Goal: Task Accomplishment & Management: Manage account settings

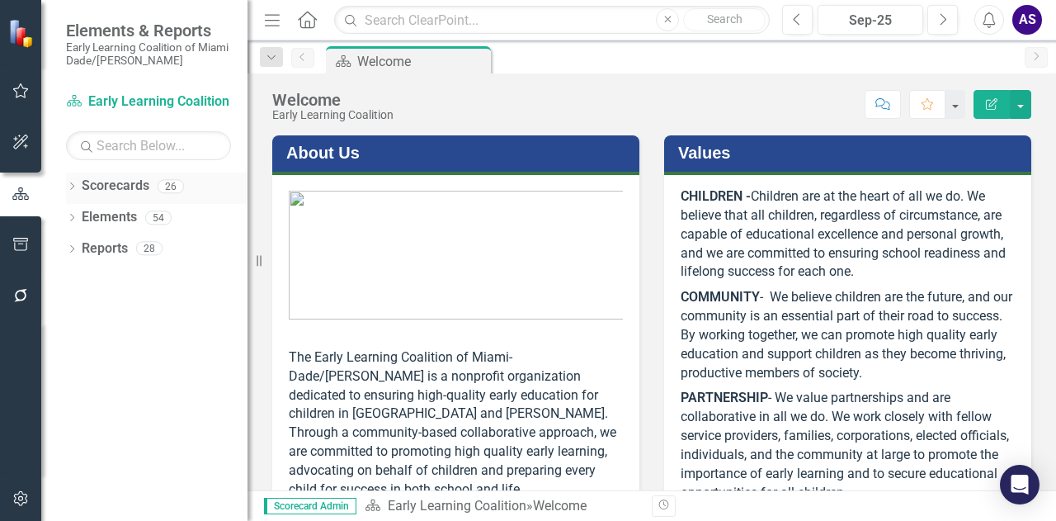
click at [112, 190] on link "Scorecards" at bounding box center [116, 186] width 68 height 19
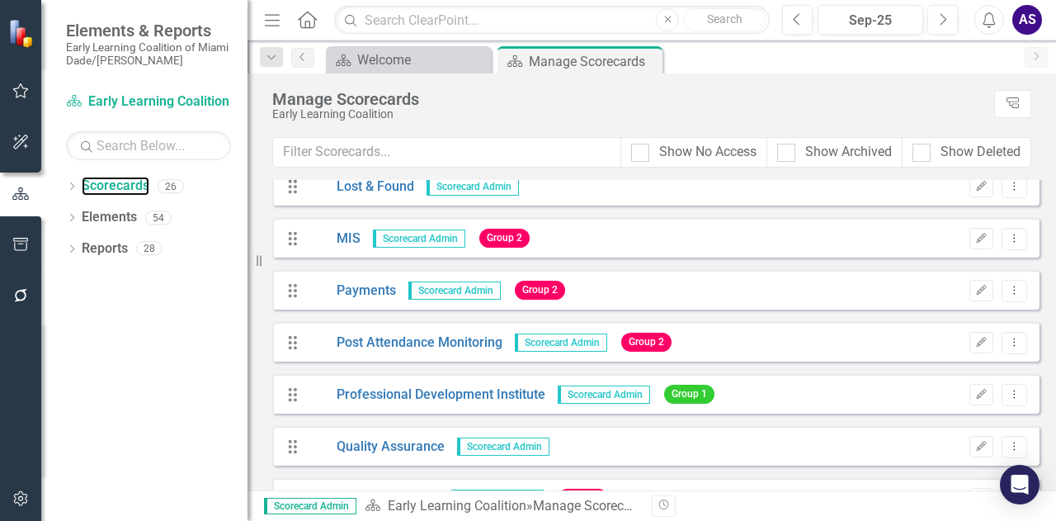
scroll to position [900, 0]
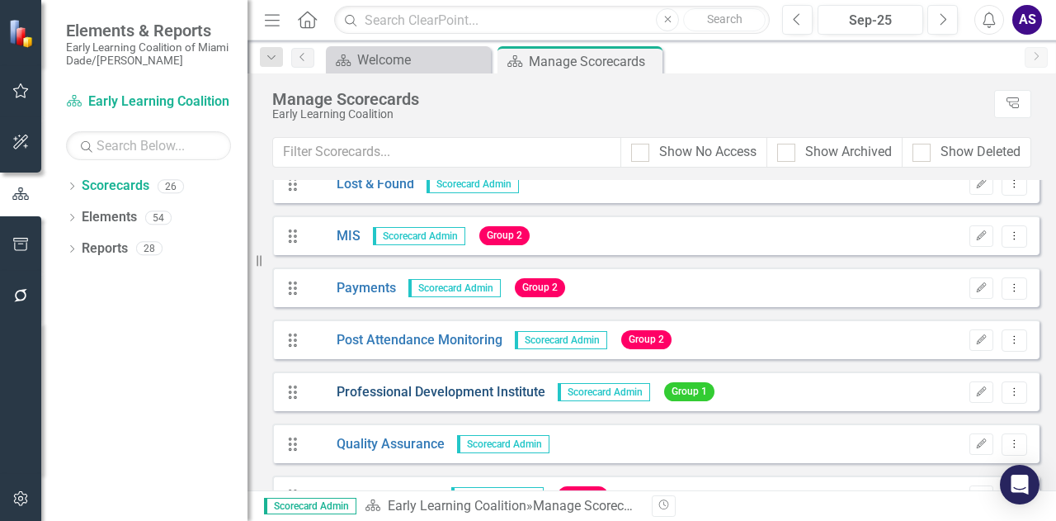
click at [396, 390] on link "Professional Development Institute" at bounding box center [427, 392] width 238 height 19
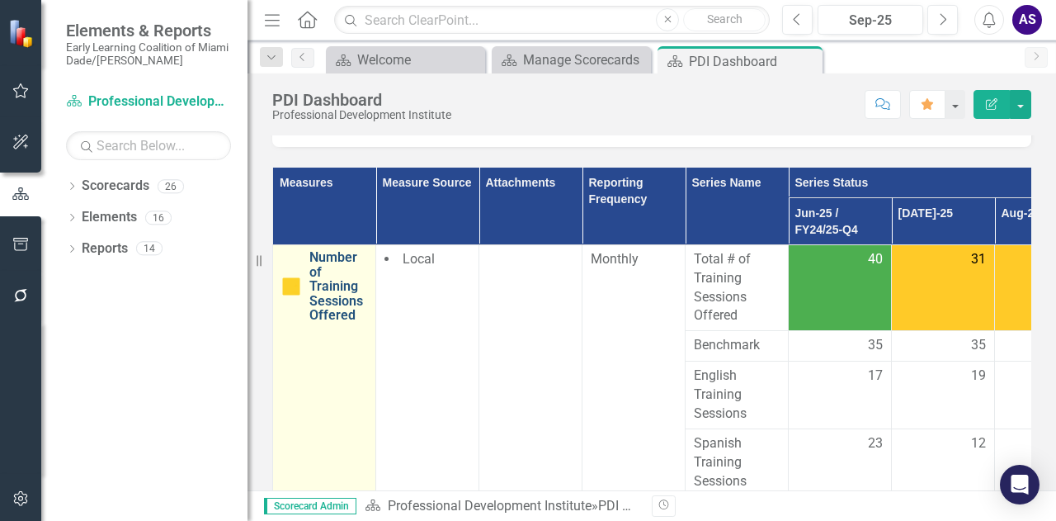
click at [335, 252] on link "Number of Training Sessions Offered" at bounding box center [338, 286] width 58 height 73
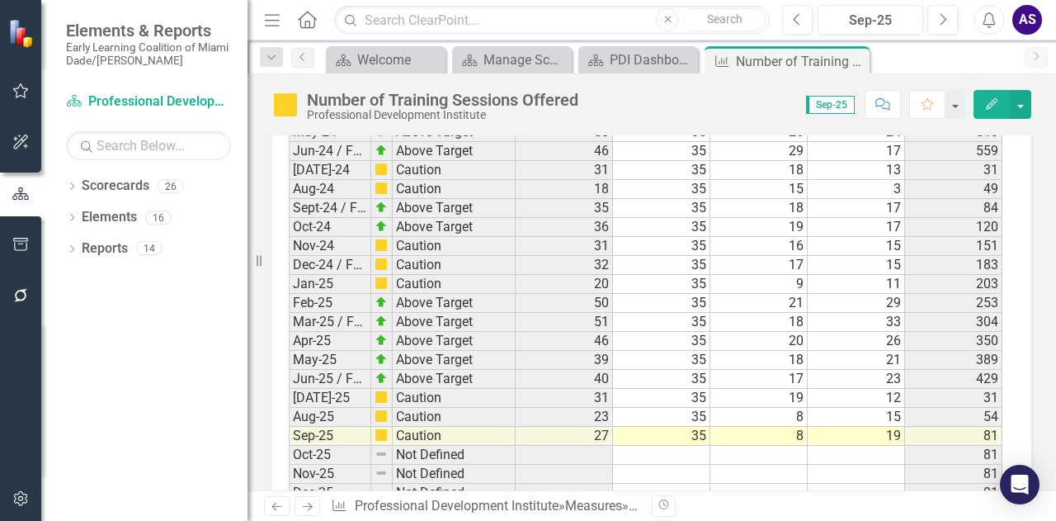
scroll to position [3102, 0]
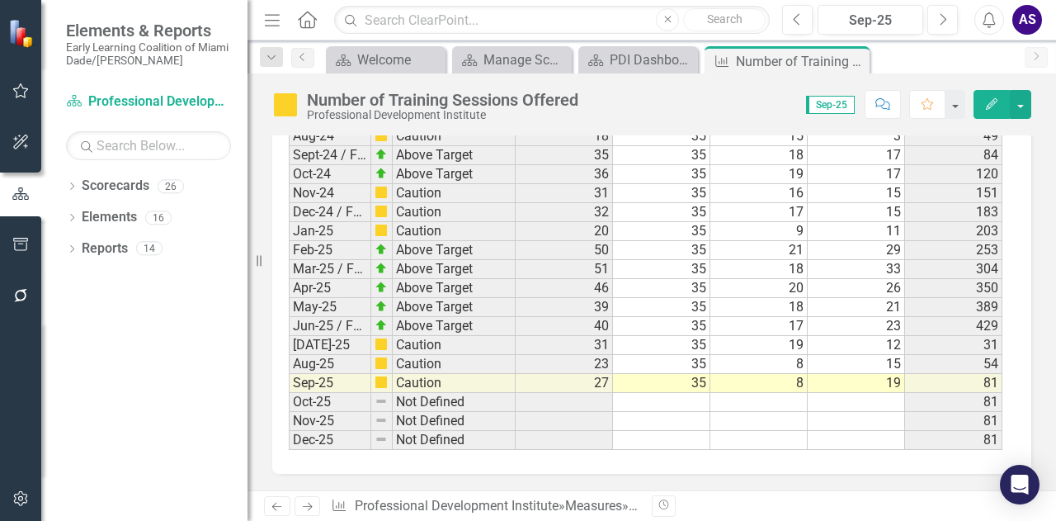
click at [700, 336] on td "35" at bounding box center [661, 345] width 97 height 19
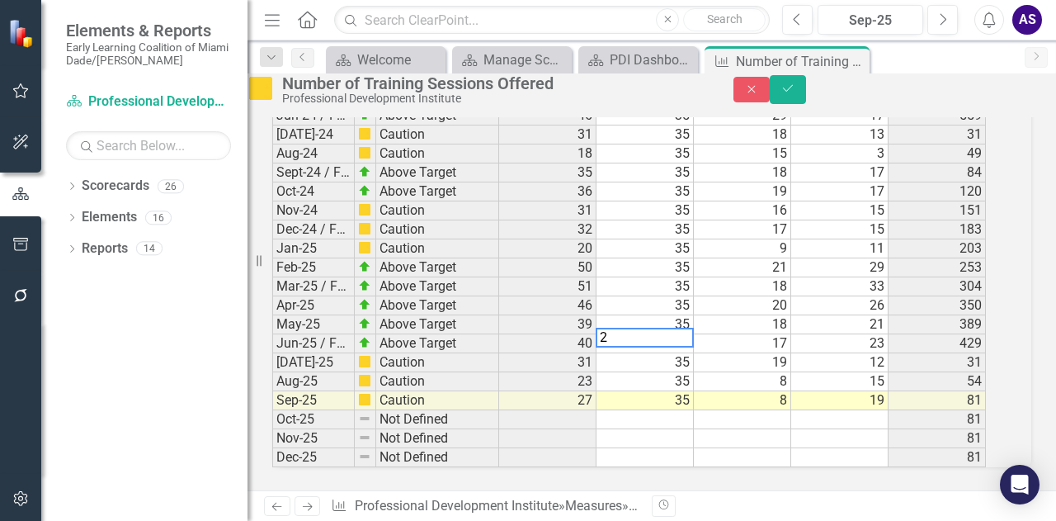
scroll to position [3103, 0]
click at [694, 372] on td "35" at bounding box center [645, 381] width 97 height 19
click at [694, 391] on td "35" at bounding box center [645, 400] width 97 height 19
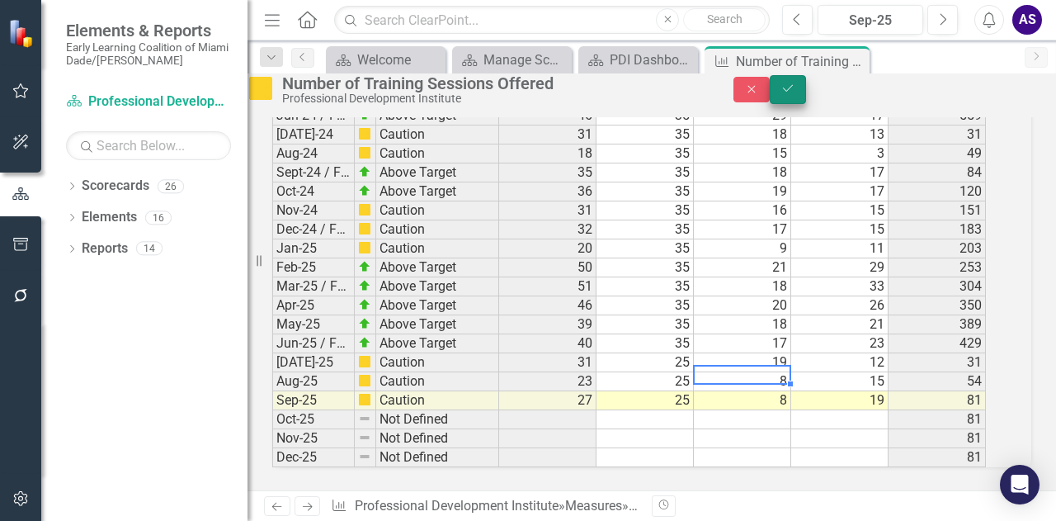
type textarea "8"
click at [806, 96] on button "Save" at bounding box center [788, 89] width 36 height 29
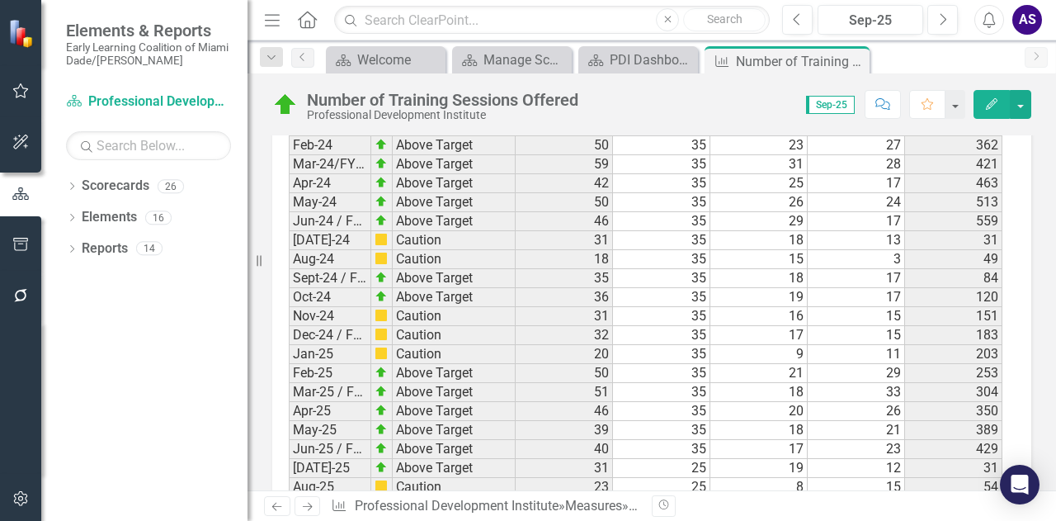
scroll to position [3102, 0]
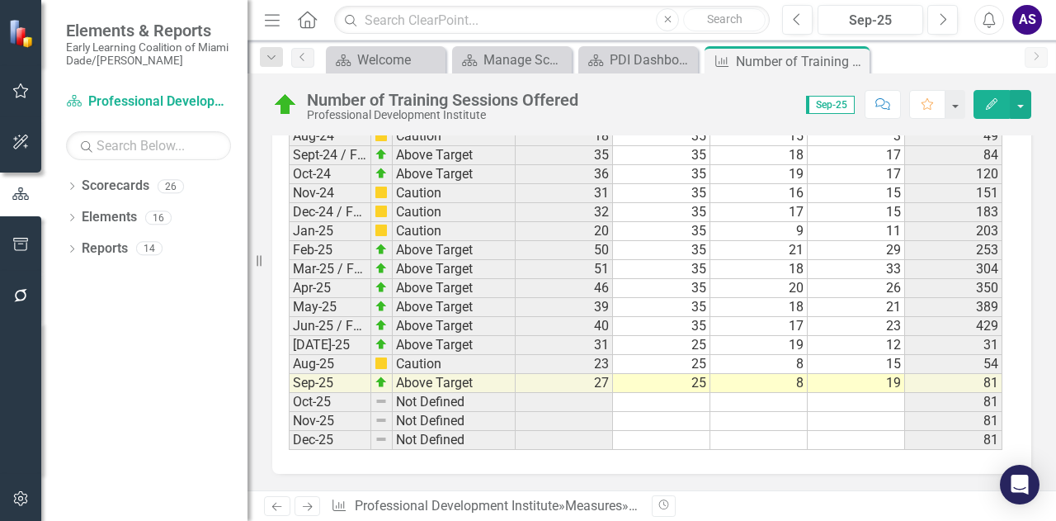
click at [804, 355] on td "8" at bounding box center [759, 364] width 97 height 19
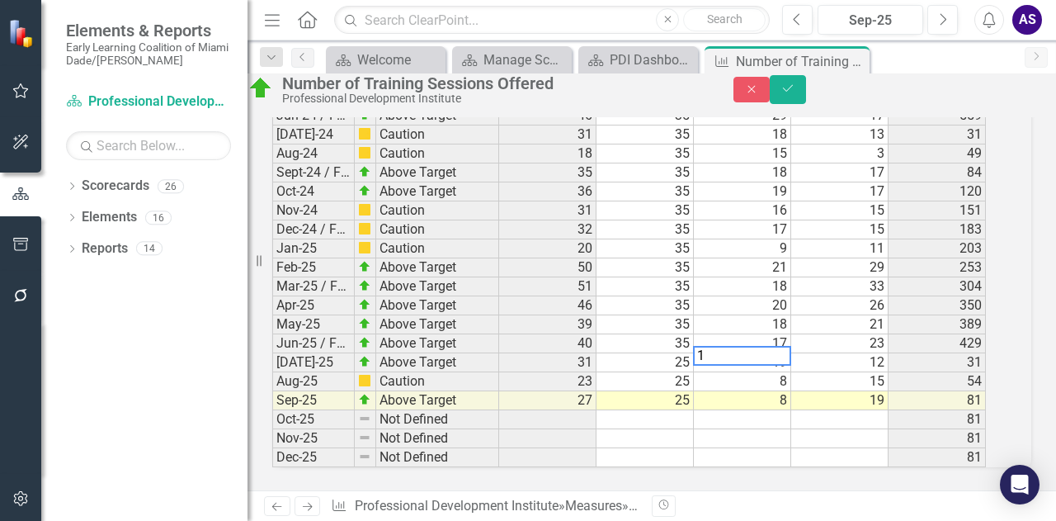
scroll to position [3103, 0]
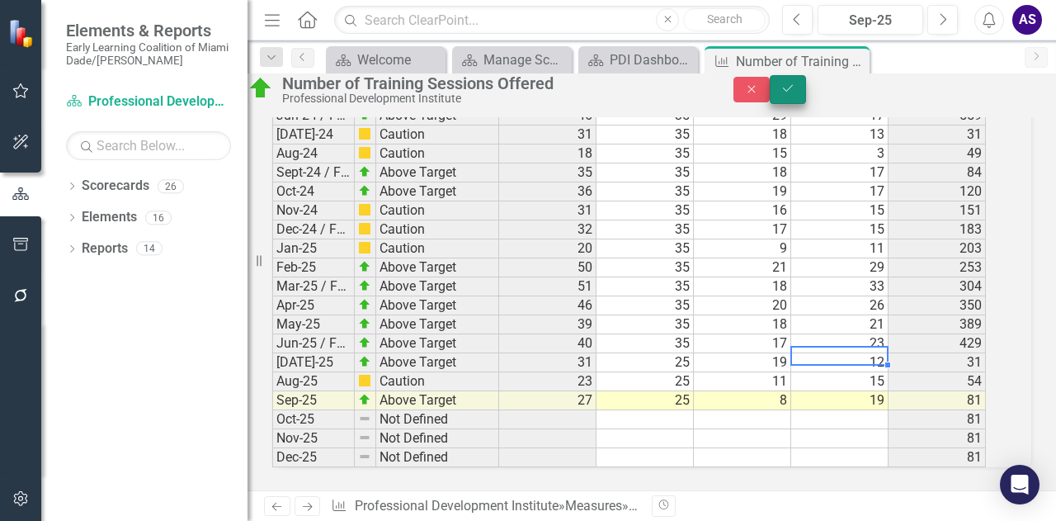
type textarea "15"
click at [795, 92] on icon "Save" at bounding box center [788, 89] width 15 height 12
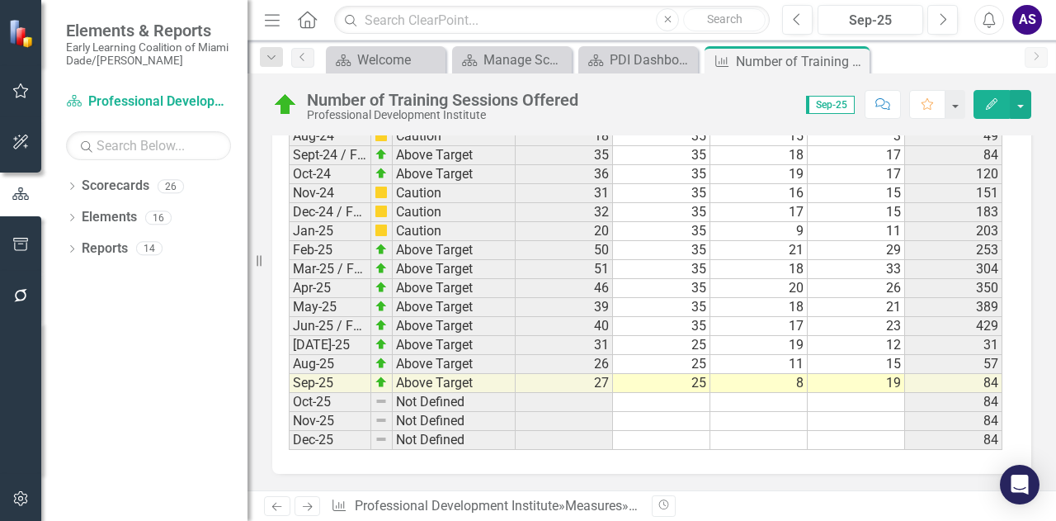
scroll to position [3102, 0]
click at [625, 61] on div "PDI Dashboard" at bounding box center [642, 60] width 64 height 21
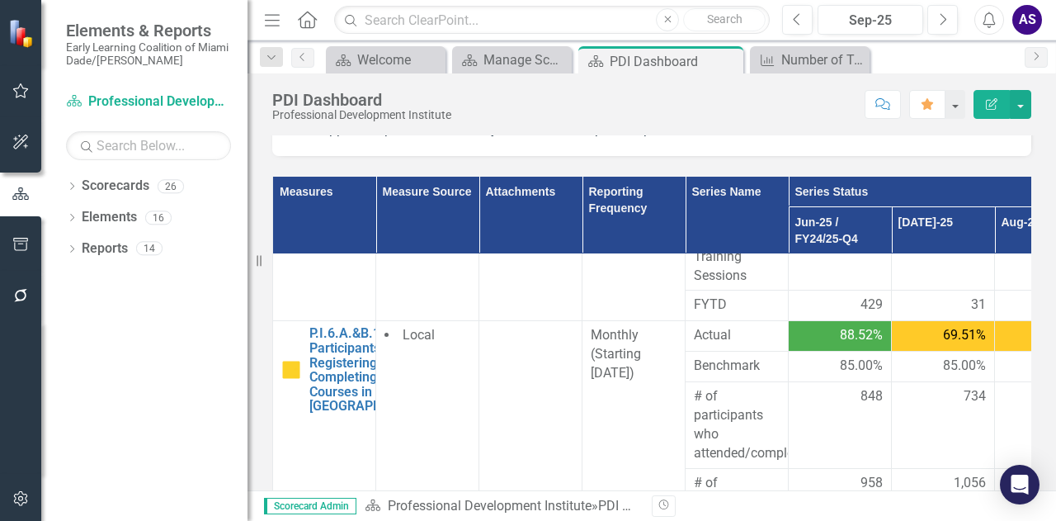
scroll to position [214, 0]
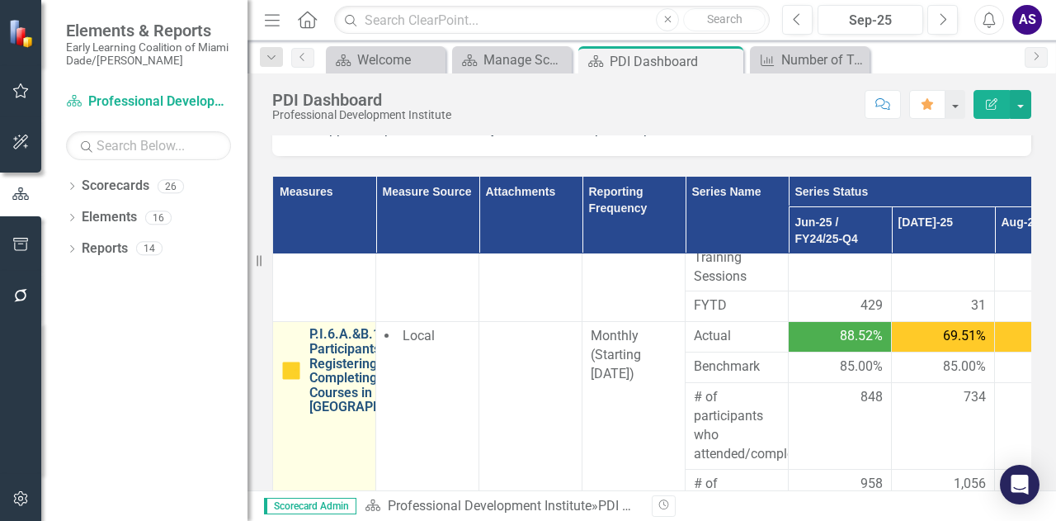
click at [347, 351] on link "P.I.6.A.&B.1. % of Participants Registering and Completing Training Courses in …" at bounding box center [372, 370] width 127 height 87
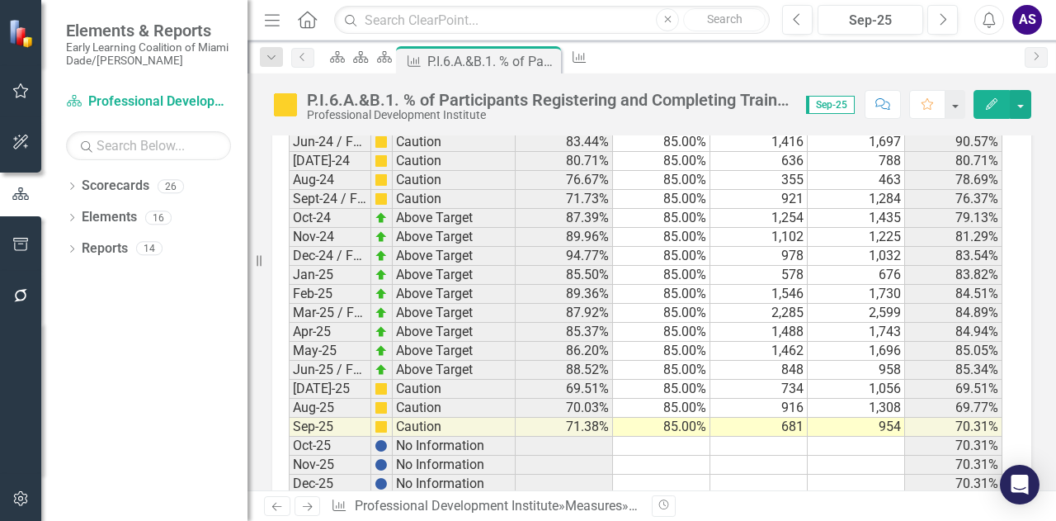
scroll to position [1768, 0]
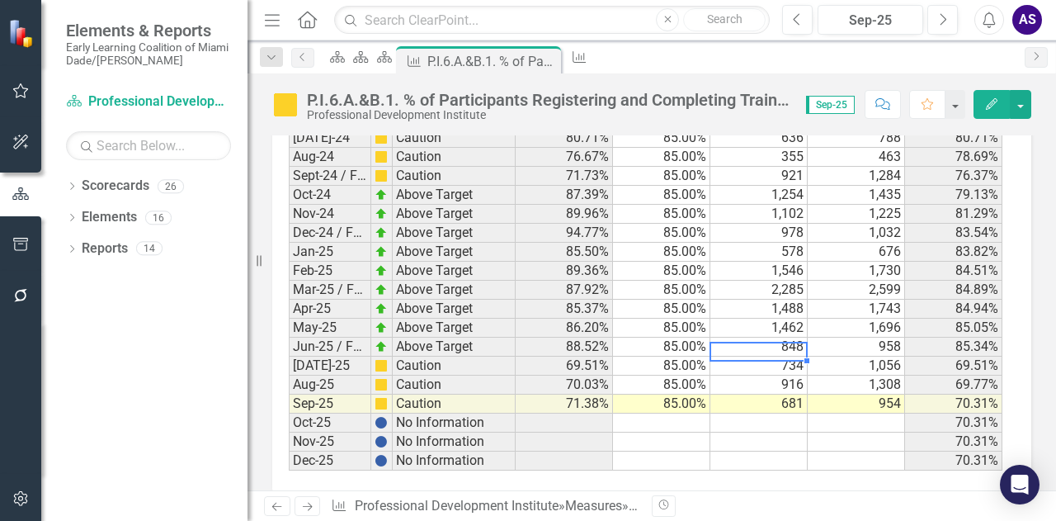
click at [784, 356] on td "734" at bounding box center [759, 365] width 97 height 19
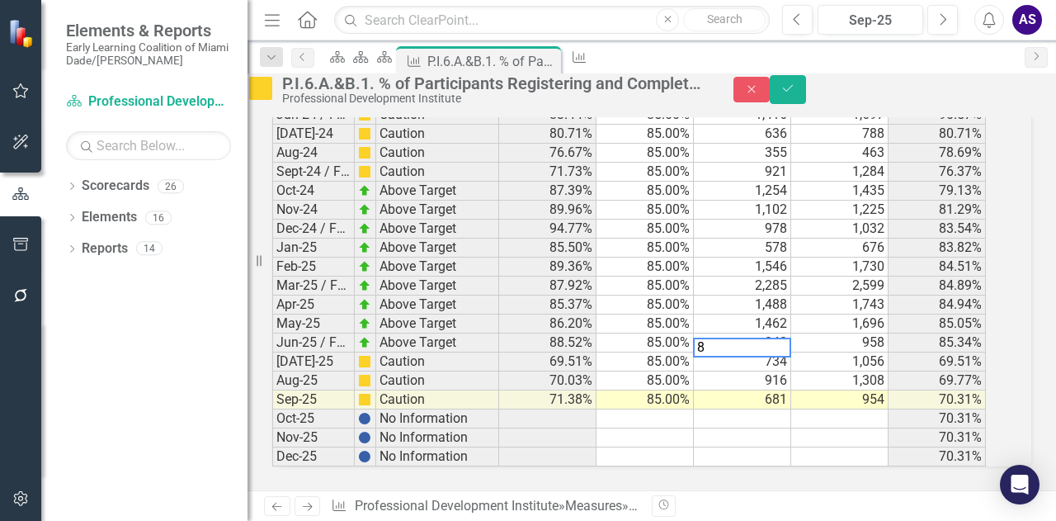
scroll to position [1768, 0]
type textarea "802"
click at [795, 92] on icon "Save" at bounding box center [788, 89] width 15 height 12
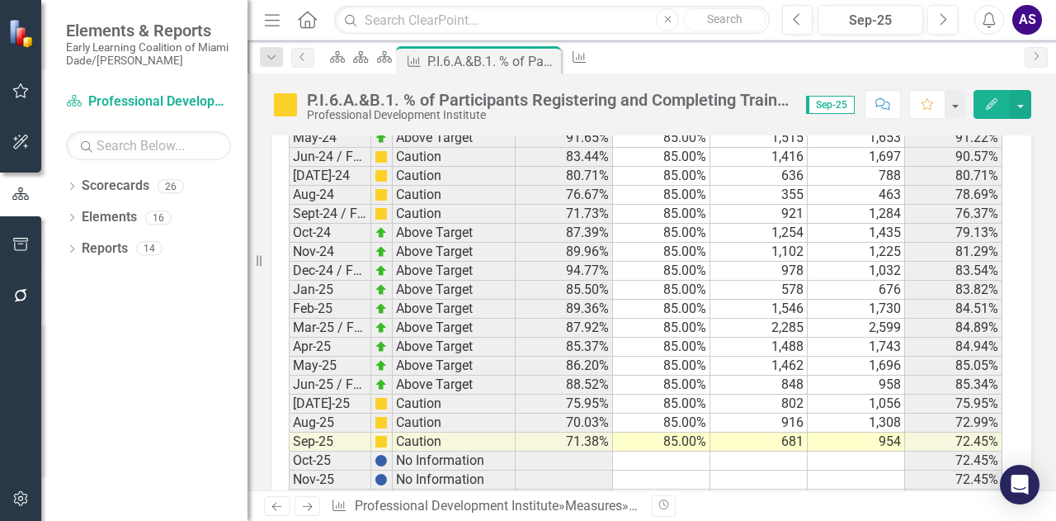
scroll to position [1768, 0]
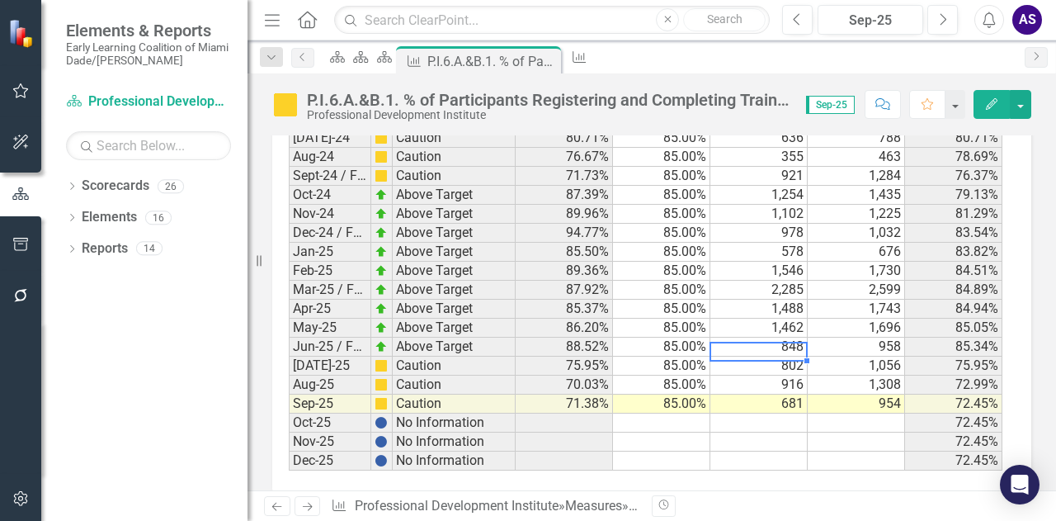
click at [792, 356] on td "802" at bounding box center [759, 365] width 97 height 19
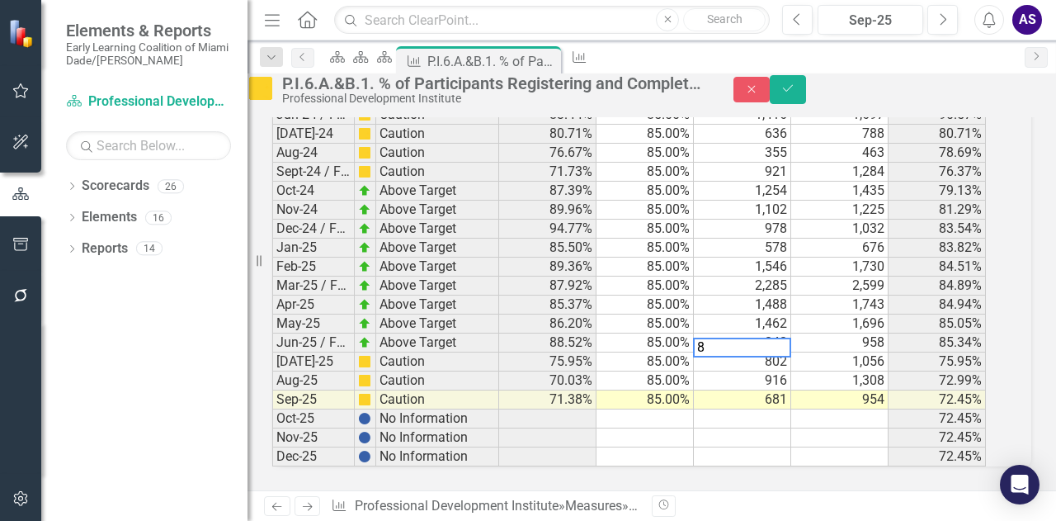
scroll to position [1768, 0]
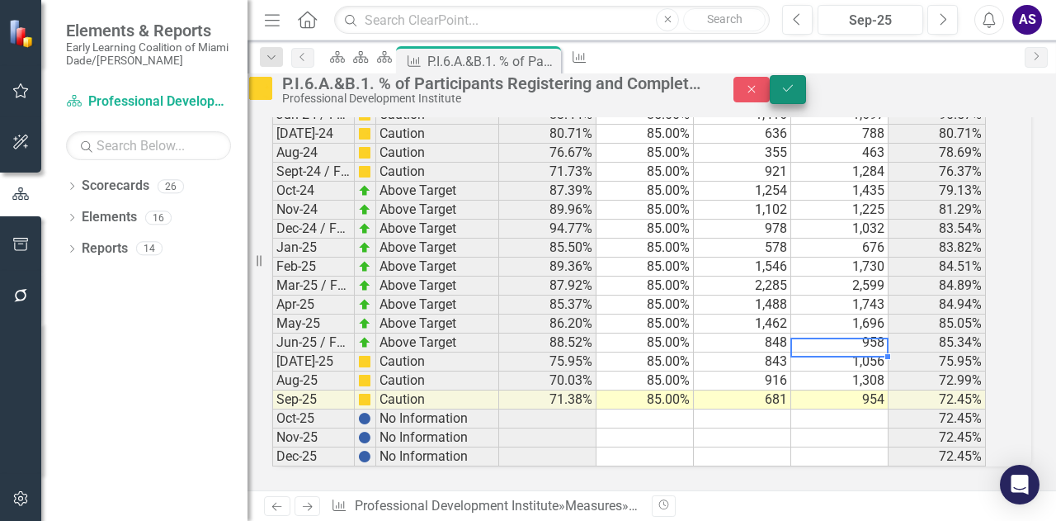
type textarea "1056"
click at [795, 92] on icon "Save" at bounding box center [788, 89] width 15 height 12
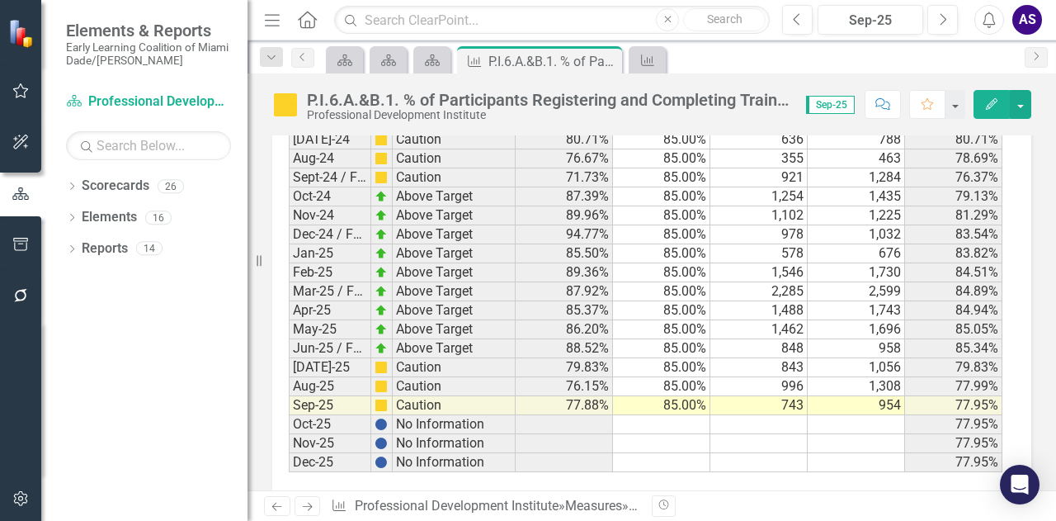
scroll to position [1768, 0]
click at [791, 356] on td "843" at bounding box center [759, 365] width 97 height 19
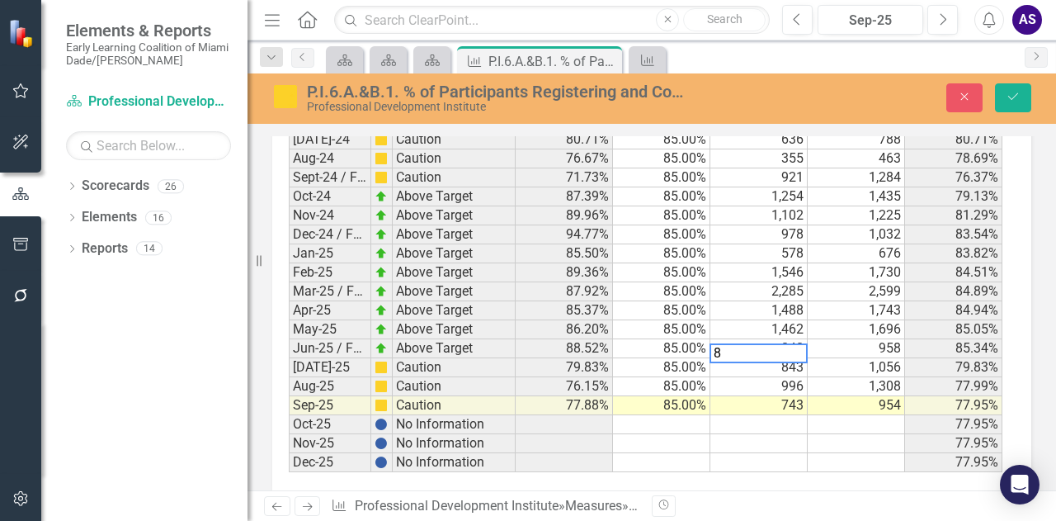
scroll to position [1768, 0]
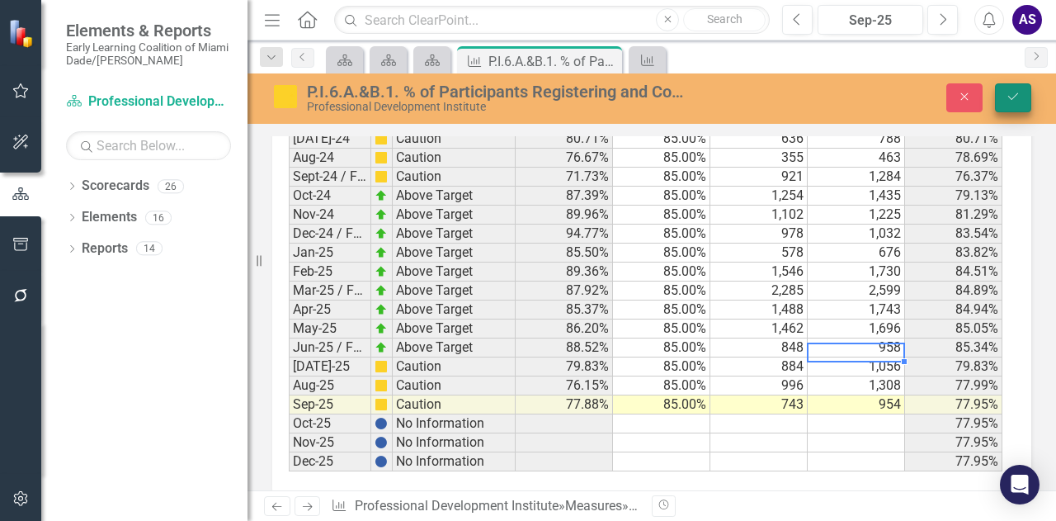
type textarea "1056"
click at [1008, 97] on icon "Save" at bounding box center [1013, 97] width 15 height 12
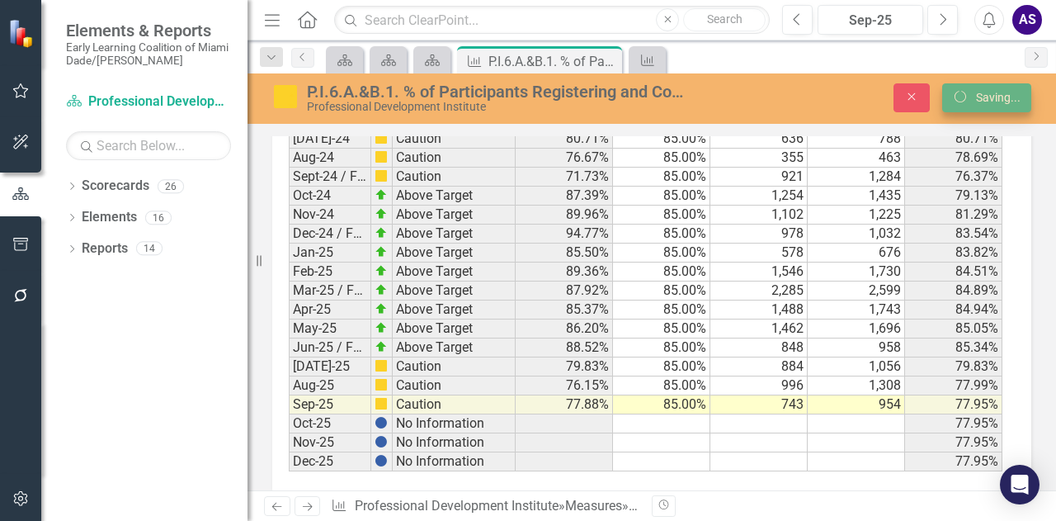
scroll to position [1768, 0]
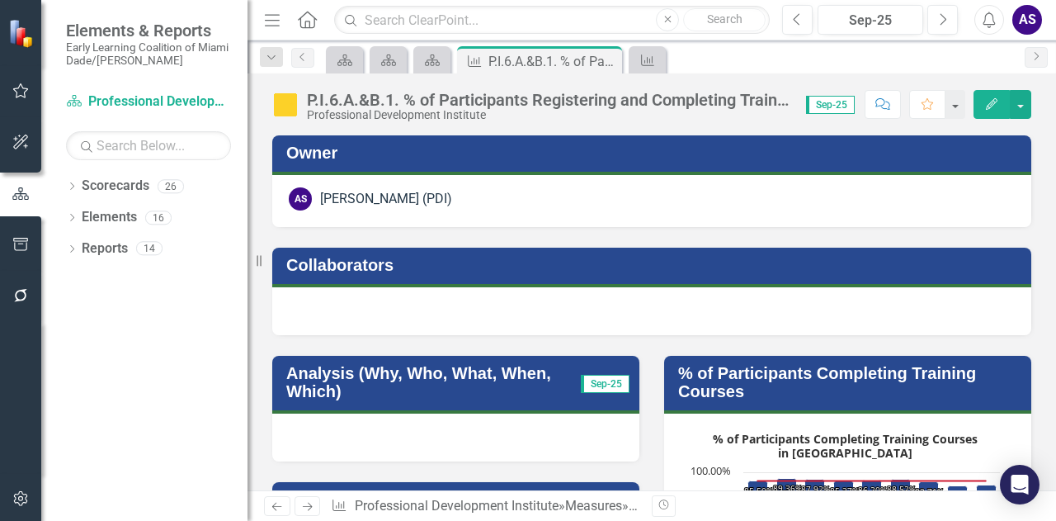
click at [1008, 97] on button "Edit" at bounding box center [992, 104] width 36 height 29
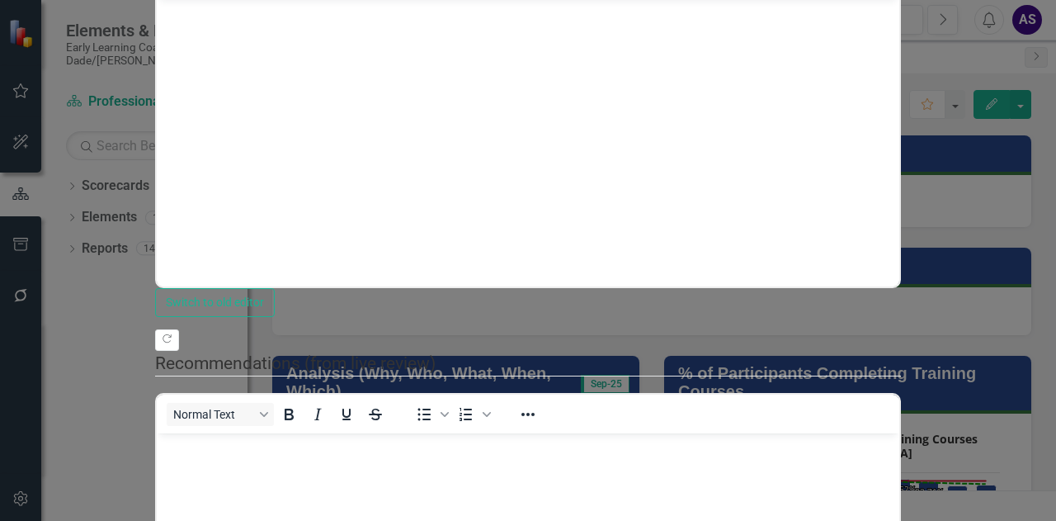
scroll to position [0, 0]
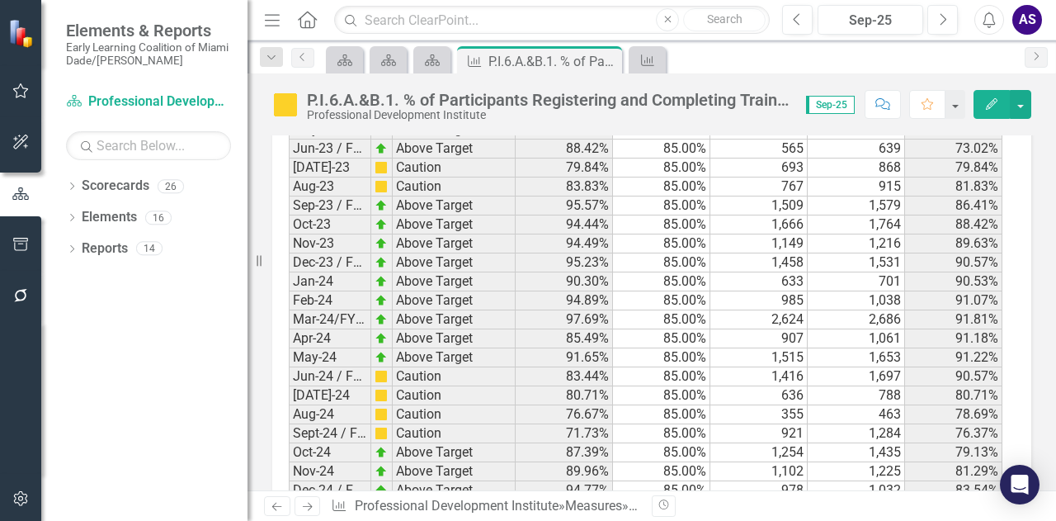
scroll to position [1768, 0]
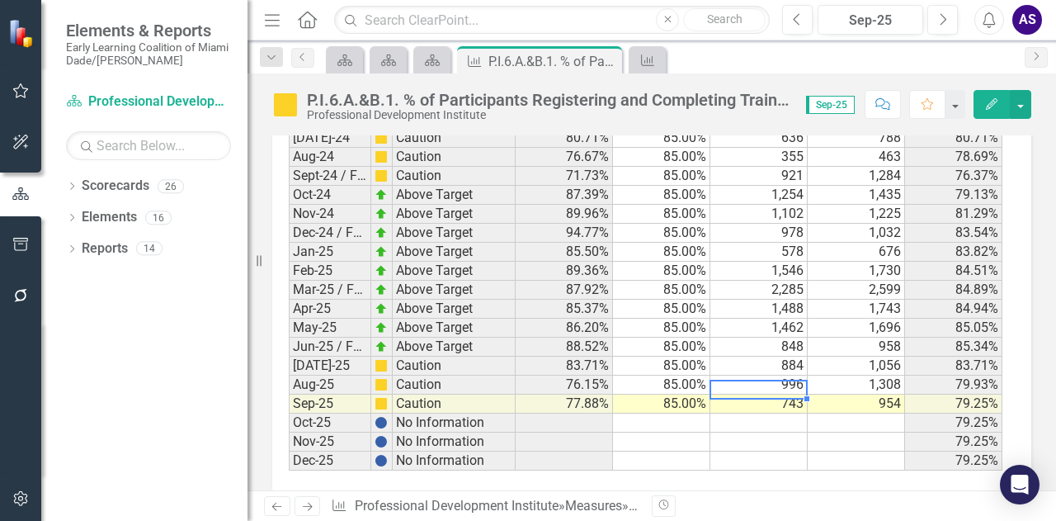
click at [787, 394] on td "743" at bounding box center [759, 403] width 97 height 19
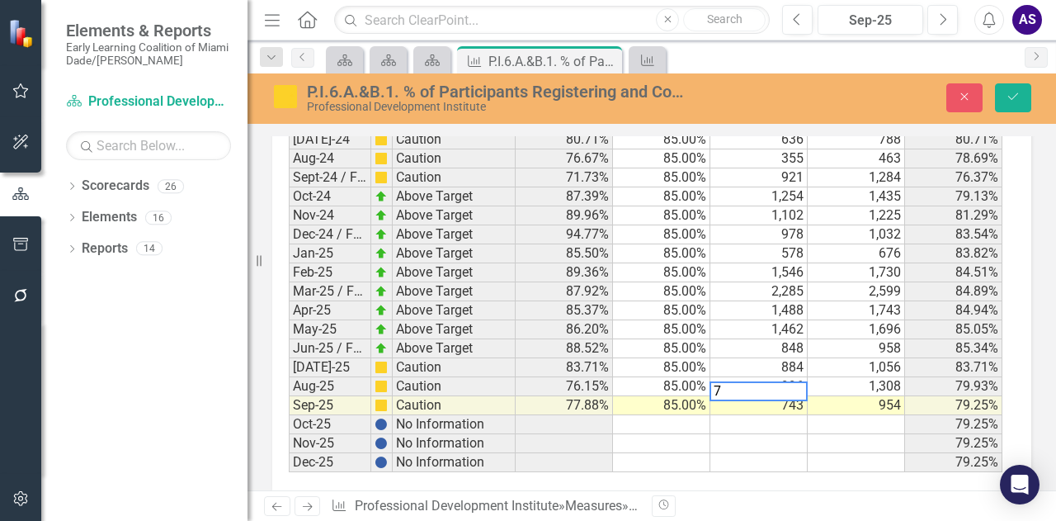
scroll to position [1768, 0]
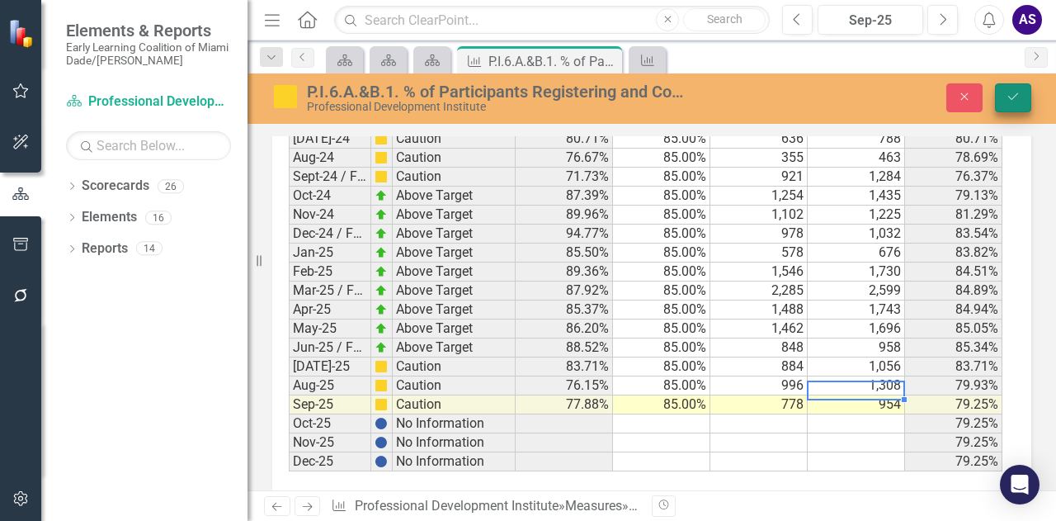
type textarea "954"
click at [1011, 105] on button "Save" at bounding box center [1013, 97] width 36 height 29
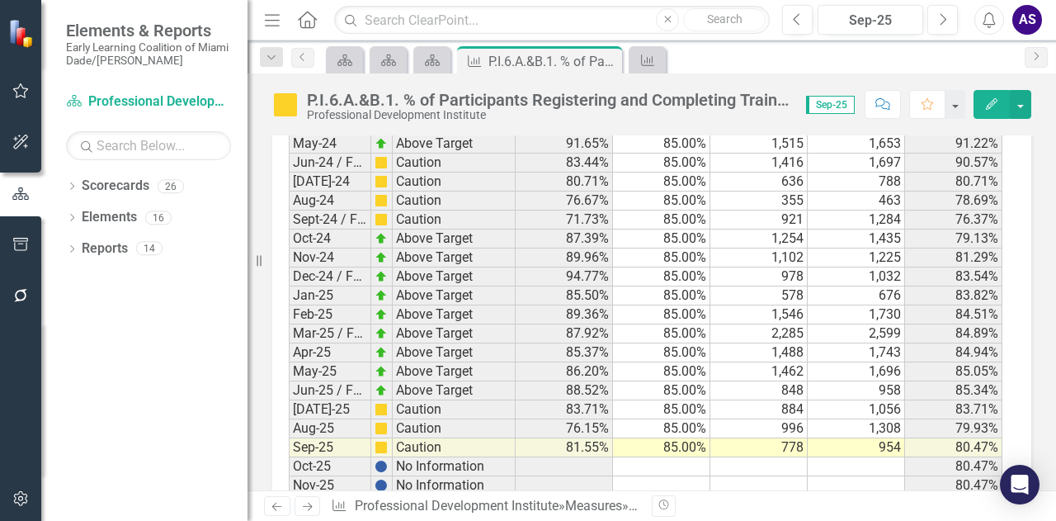
scroll to position [1768, 0]
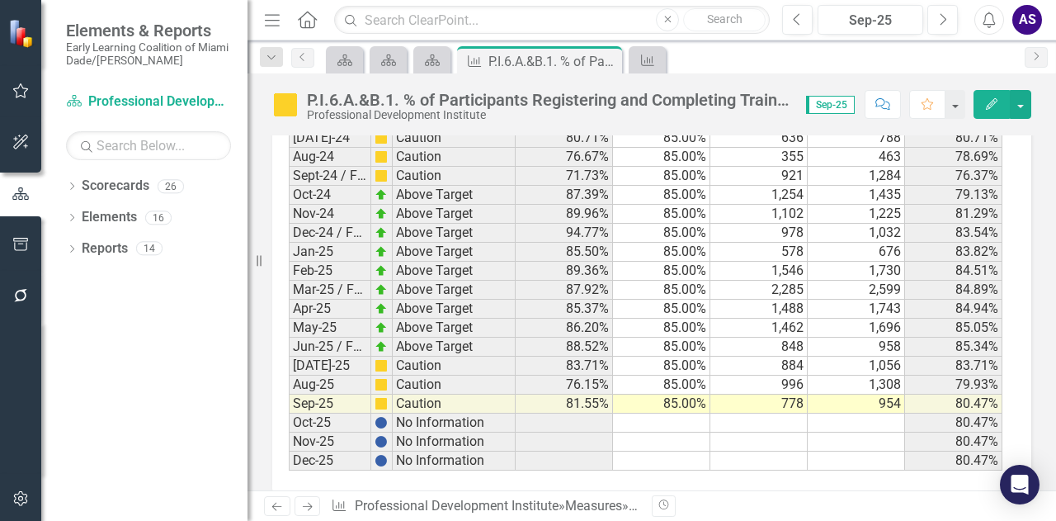
click at [785, 375] on td "996" at bounding box center [759, 384] width 97 height 19
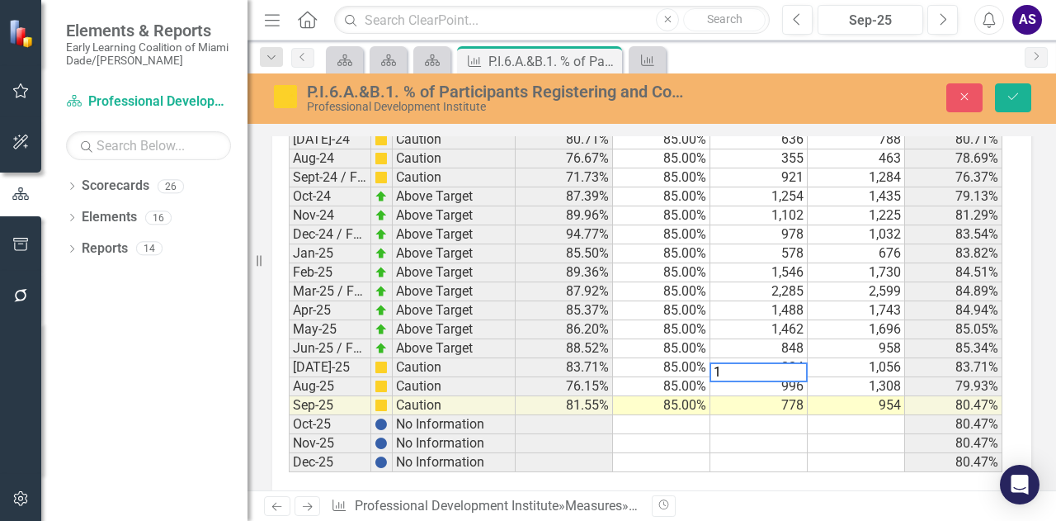
scroll to position [1768, 0]
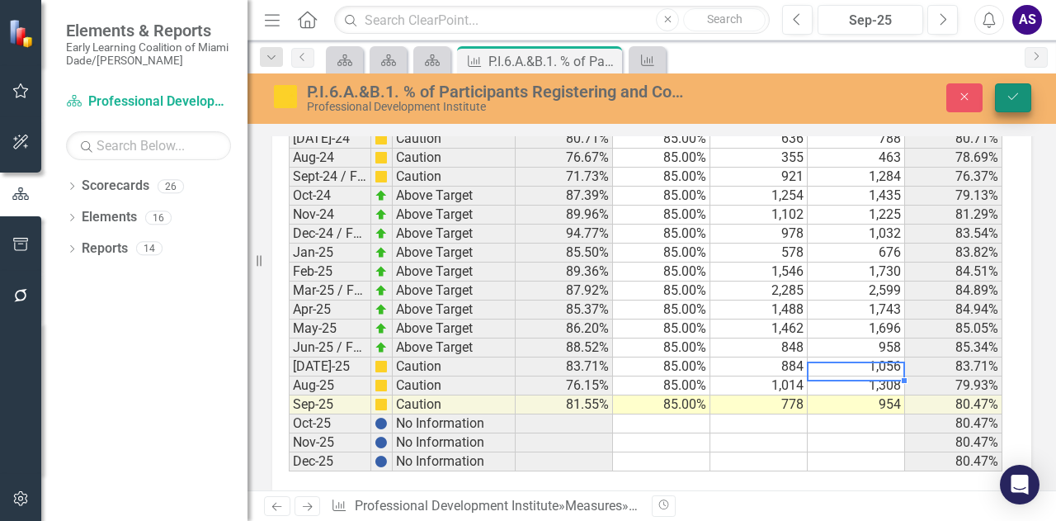
type textarea "1308"
click at [1013, 95] on icon "Save" at bounding box center [1013, 97] width 15 height 12
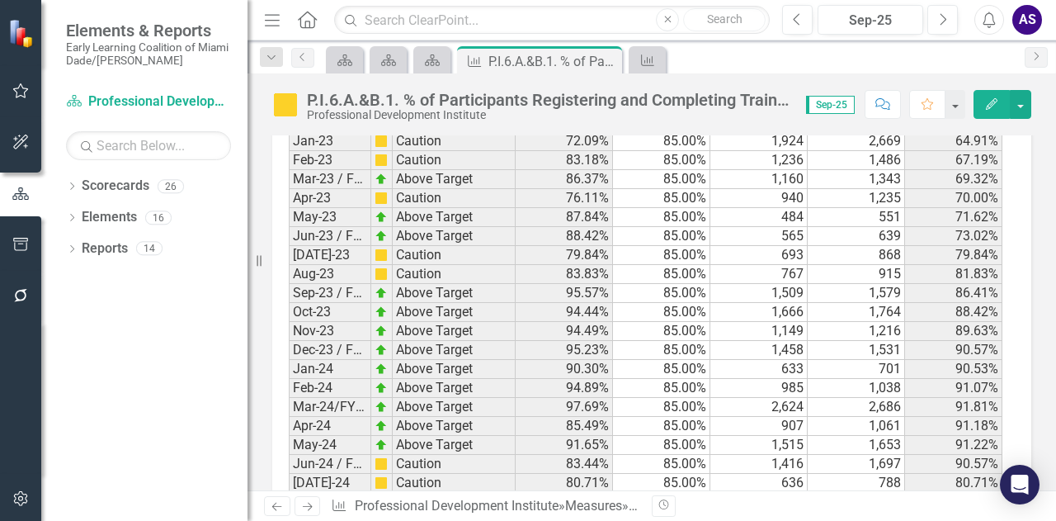
scroll to position [1768, 0]
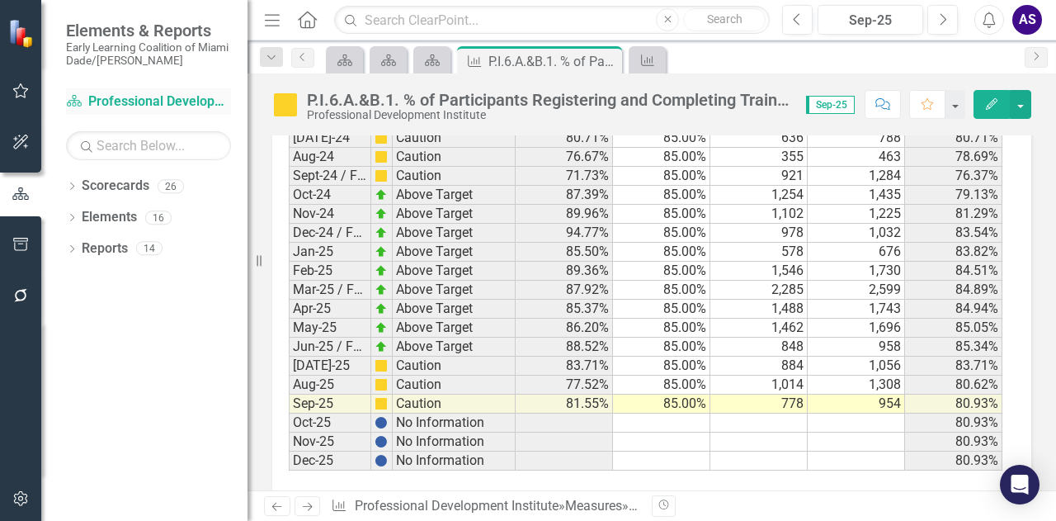
click at [129, 99] on link "Scorecard Professional Development Institute" at bounding box center [148, 101] width 165 height 19
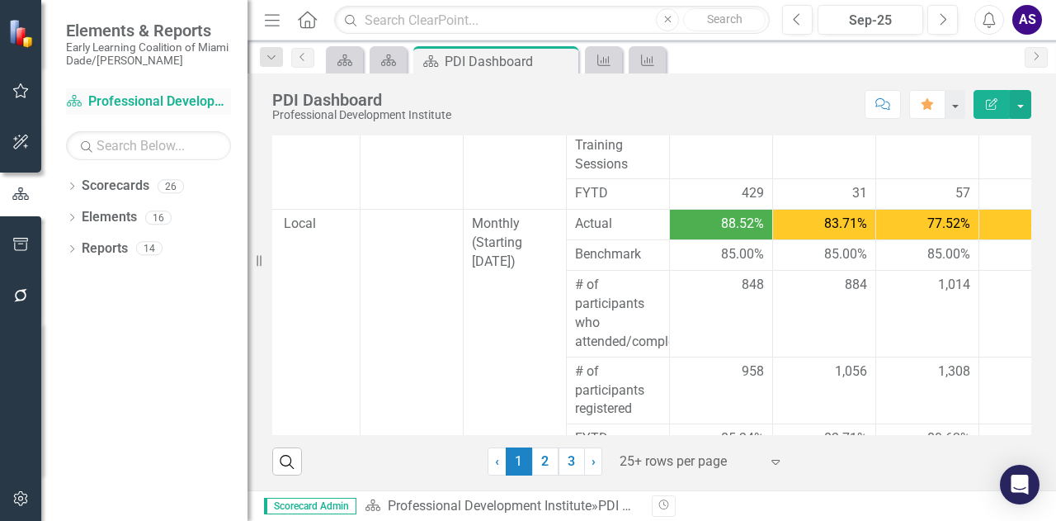
scroll to position [194, 0]
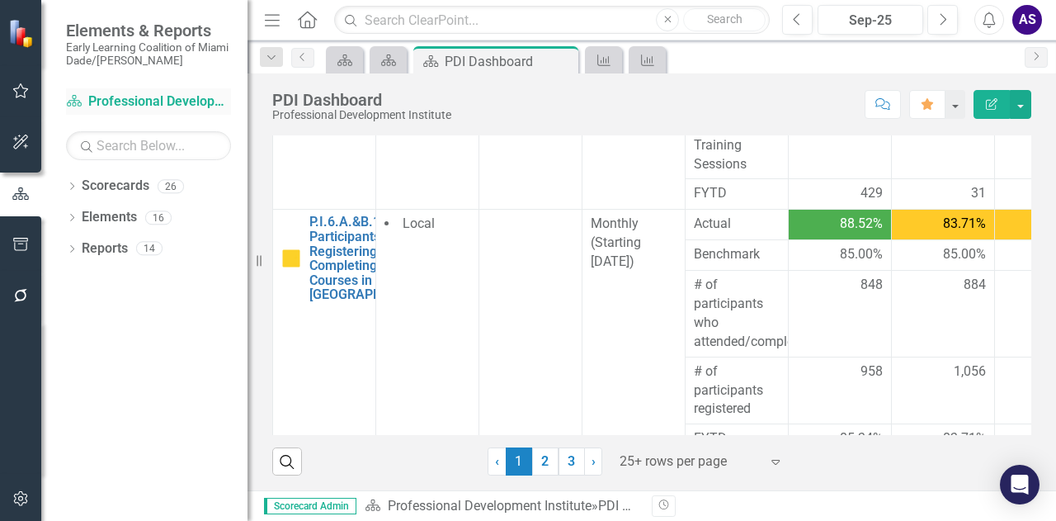
click at [129, 95] on link "Scorecard Professional Development Institute" at bounding box center [148, 101] width 165 height 19
click at [535, 459] on link "2" at bounding box center [545, 461] width 26 height 28
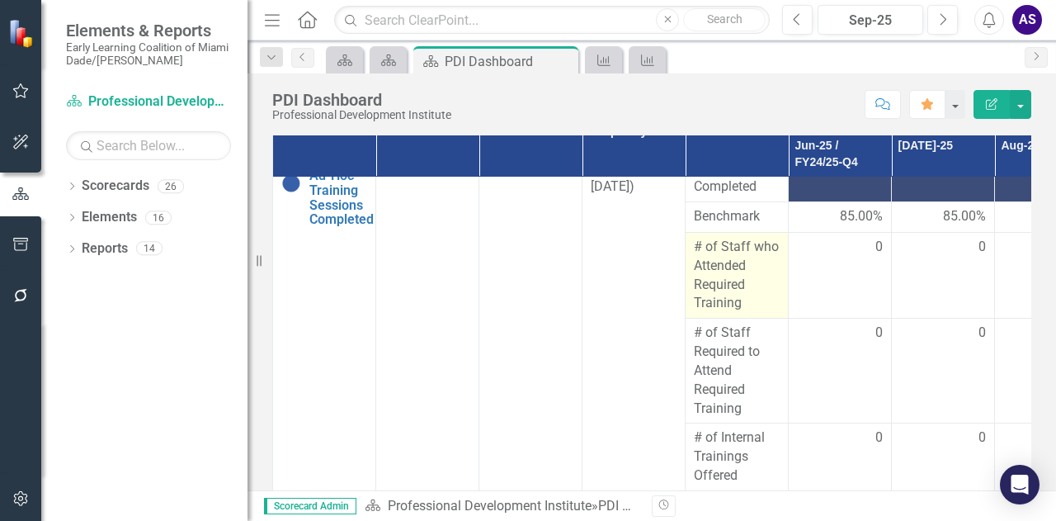
scroll to position [312, 0]
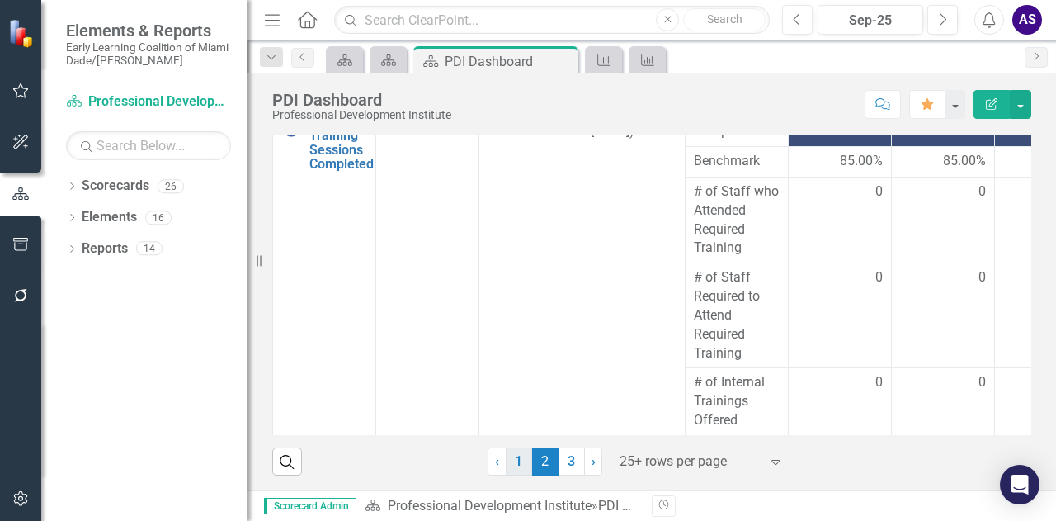
click at [515, 460] on link "1" at bounding box center [519, 461] width 26 height 28
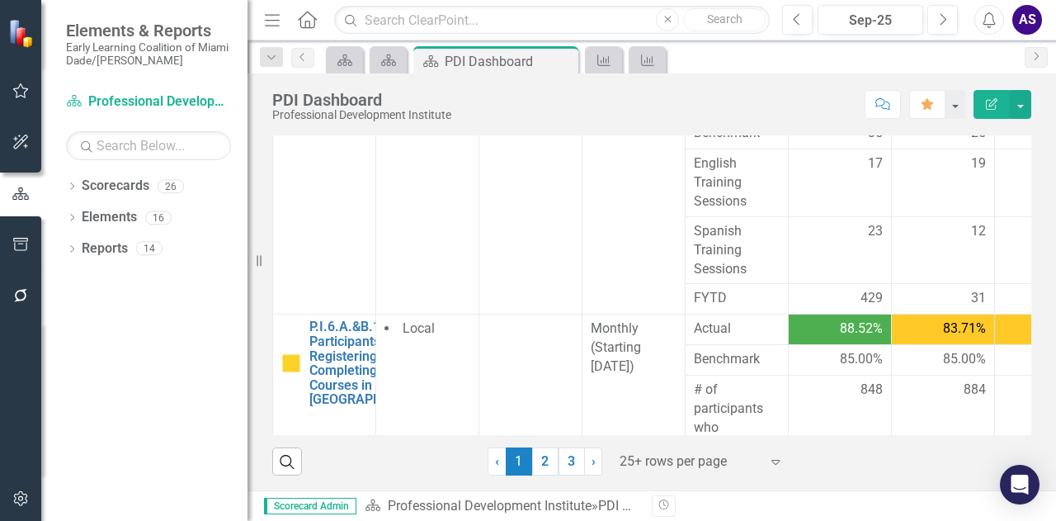
scroll to position [0, 0]
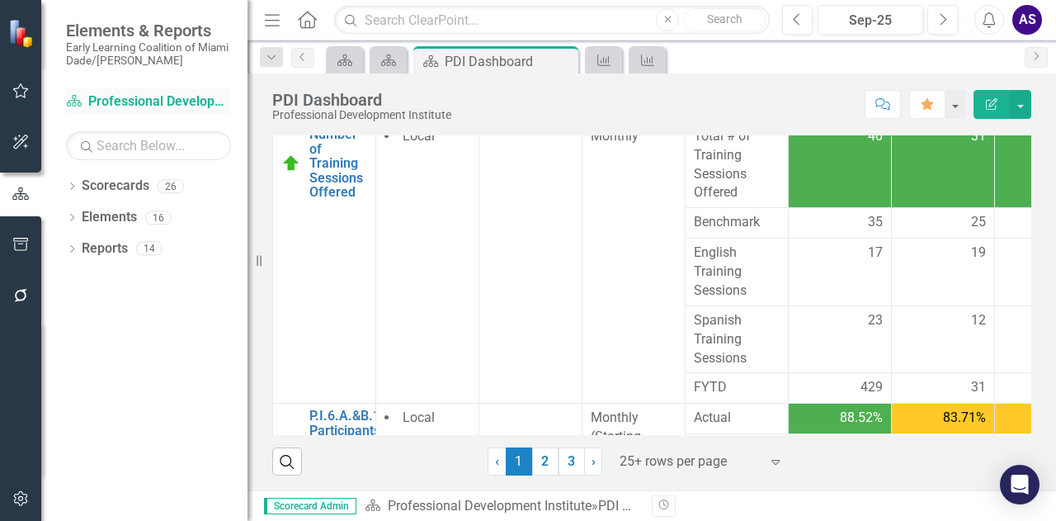
click at [172, 104] on link "Scorecard Professional Development Institute" at bounding box center [148, 101] width 165 height 19
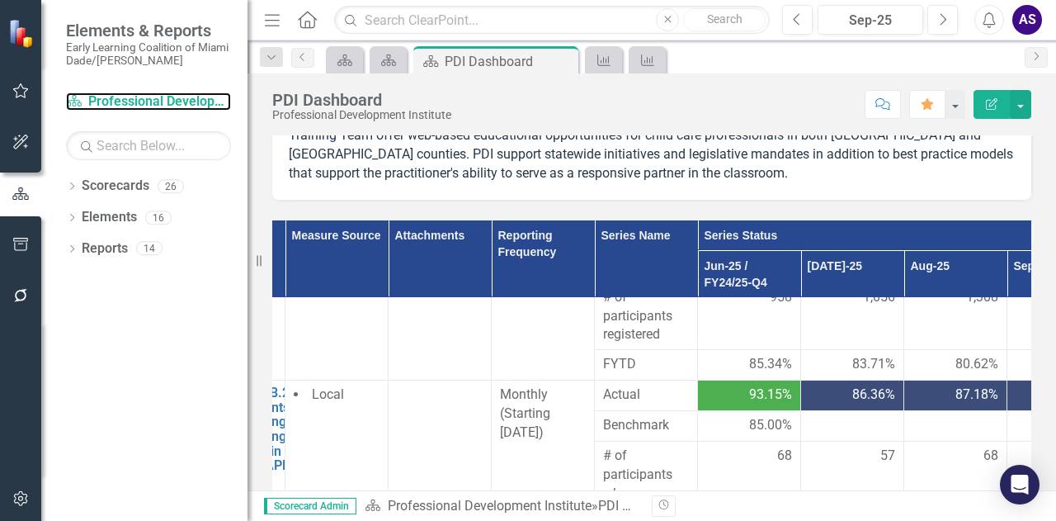
scroll to position [444, 0]
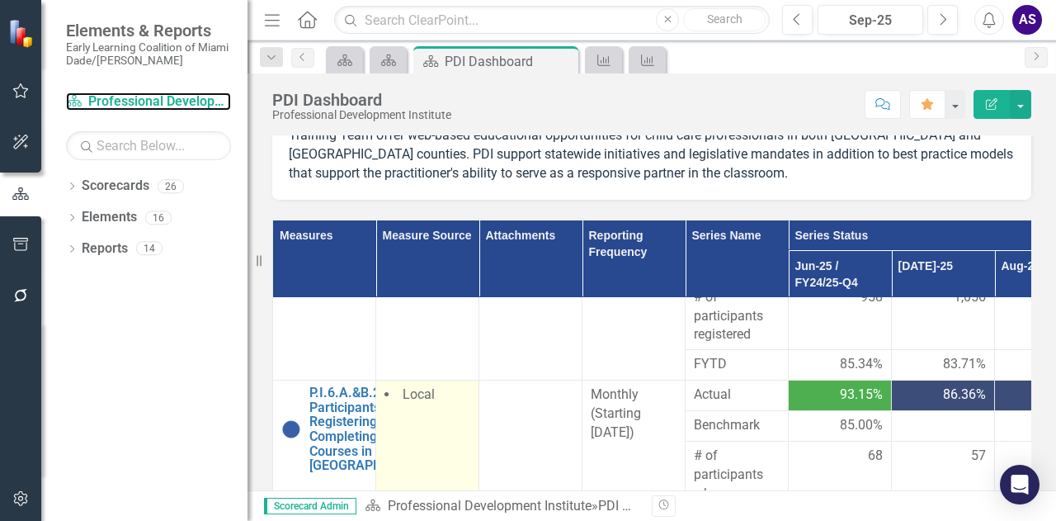
click at [442, 477] on td "Local" at bounding box center [427, 502] width 103 height 245
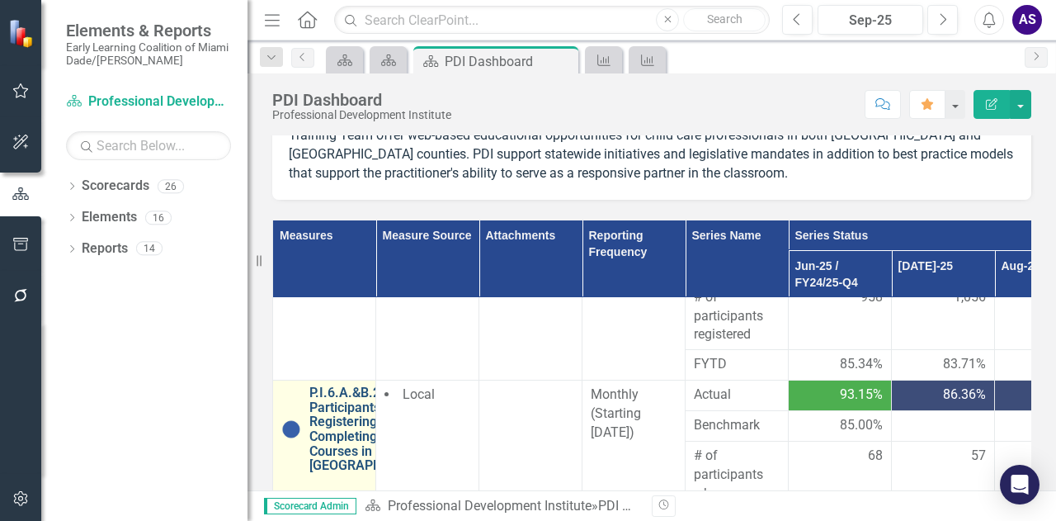
click at [333, 412] on link "P.I.6.A.&B.2. % of Participants Registering and Completing Training Courses in …" at bounding box center [372, 428] width 127 height 87
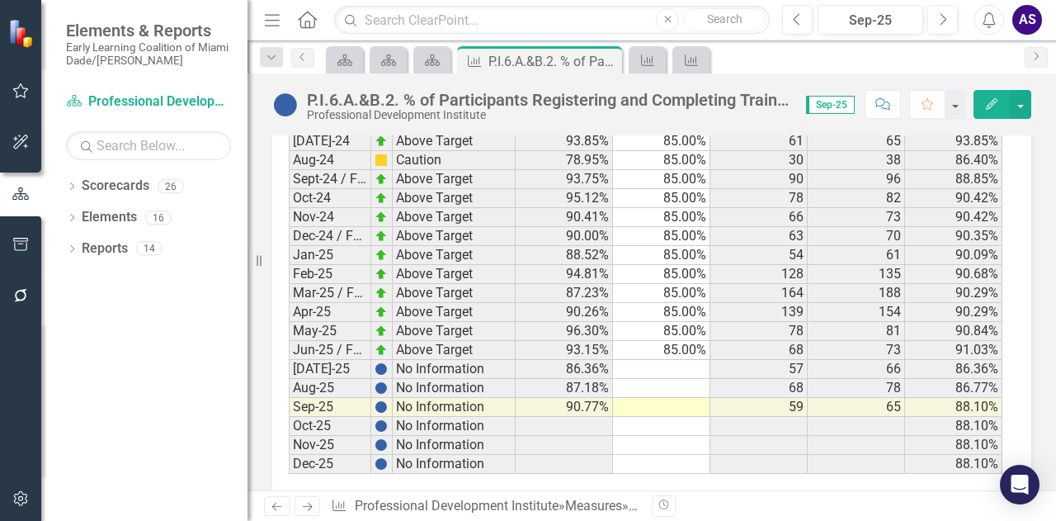
scroll to position [1768, 0]
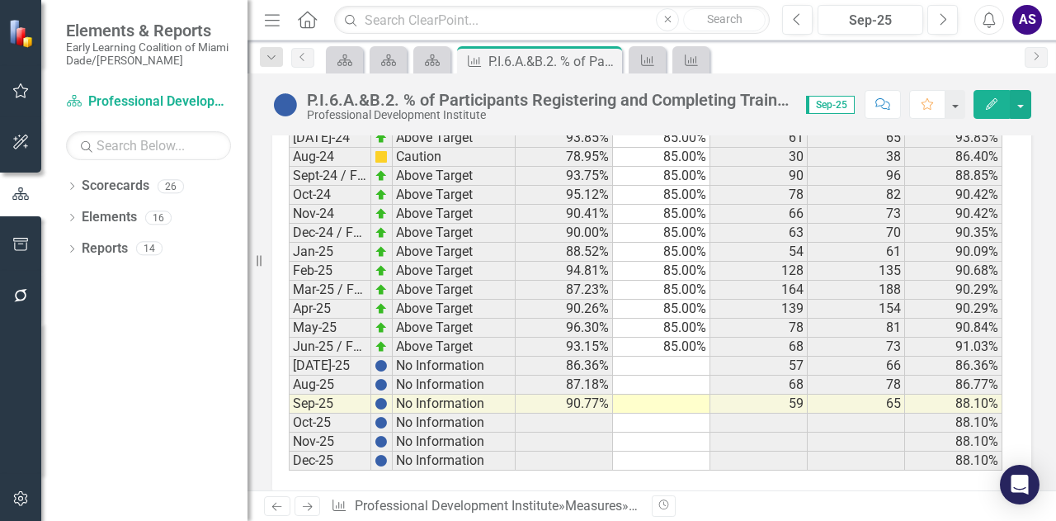
click at [673, 338] on td "85.00%" at bounding box center [661, 347] width 97 height 19
drag, startPoint x: 679, startPoint y: 331, endPoint x: 677, endPoint y: 375, distance: 44.6
type textarea "85"
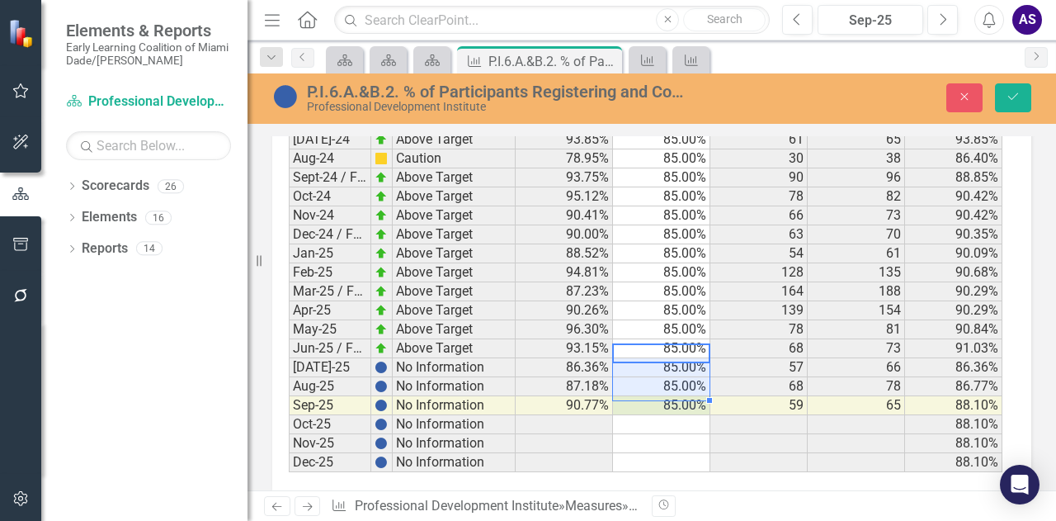
scroll to position [1768, 0]
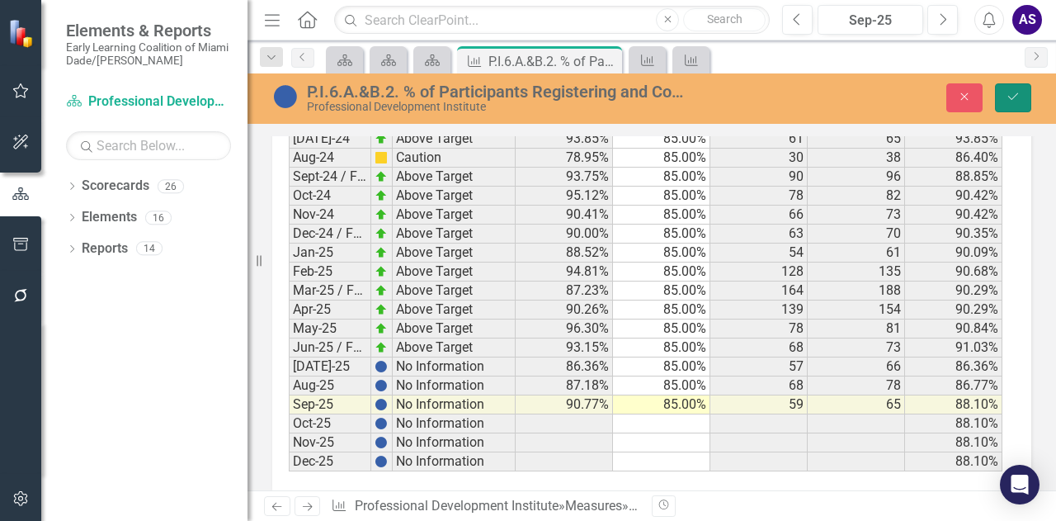
click at [1022, 88] on button "Save" at bounding box center [1013, 97] width 36 height 29
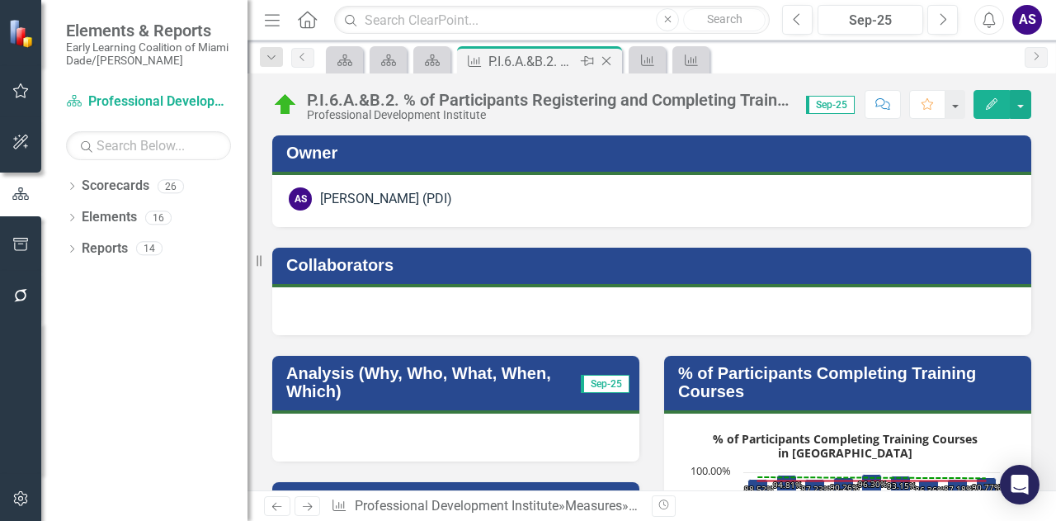
click at [553, 60] on div "P.I.6.A.&B.2. % of Participants Registering and Completing Training Courses in …" at bounding box center [533, 61] width 88 height 21
click at [509, 60] on div "P.I.6.A.&B.2. % of Participants Registering and Completing Training Courses in …" at bounding box center [533, 61] width 88 height 21
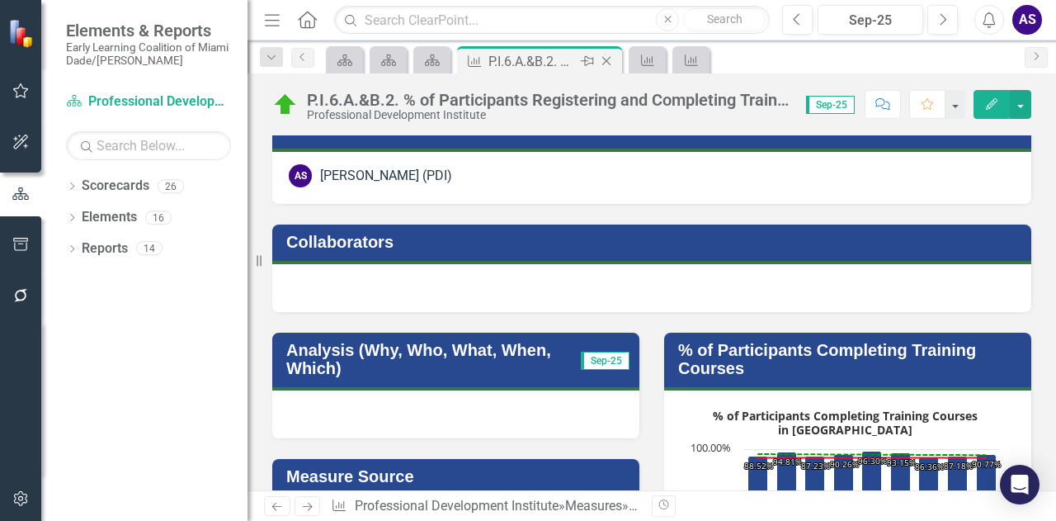
scroll to position [0, 0]
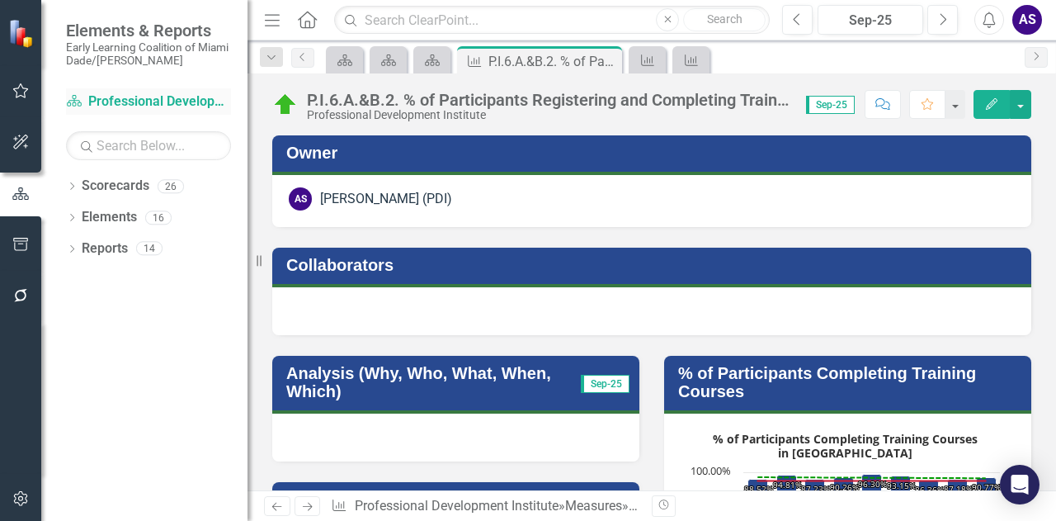
click at [135, 102] on link "Scorecard Professional Development Institute" at bounding box center [148, 101] width 165 height 19
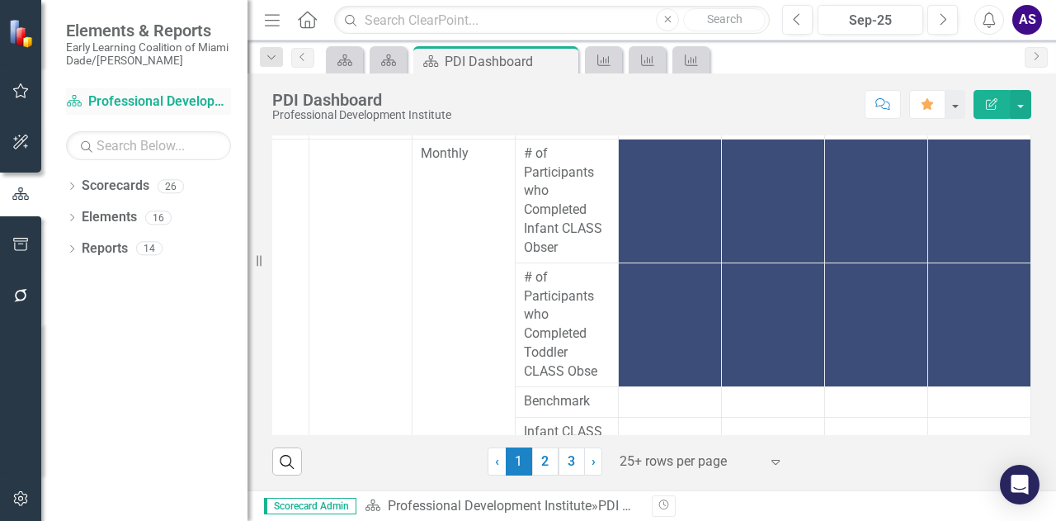
scroll to position [1308, 194]
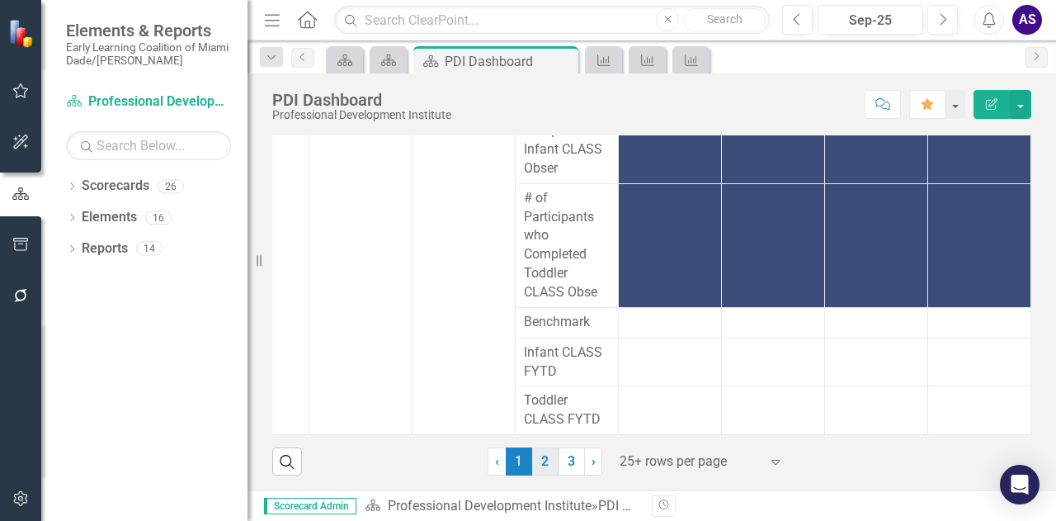
click at [536, 452] on link "2" at bounding box center [545, 461] width 26 height 28
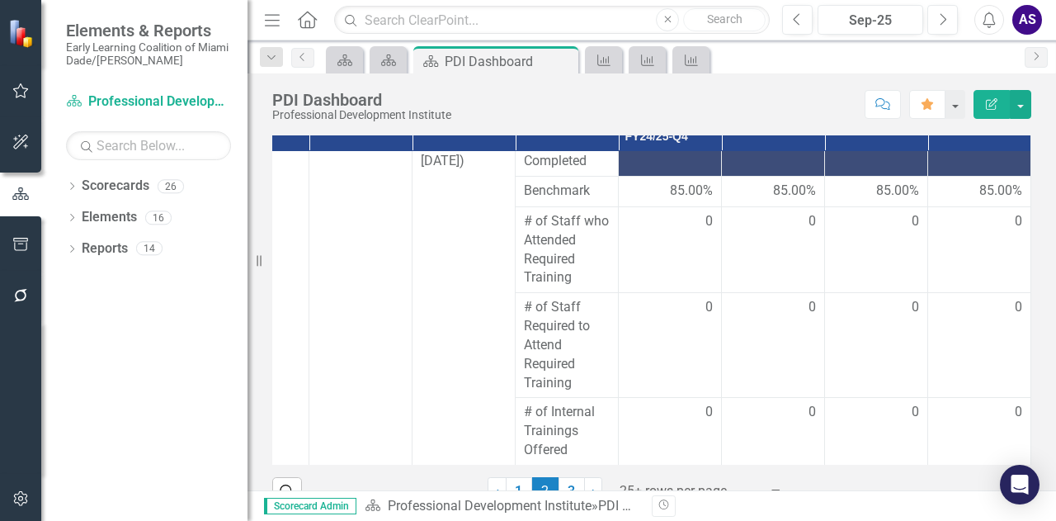
scroll to position [312, 0]
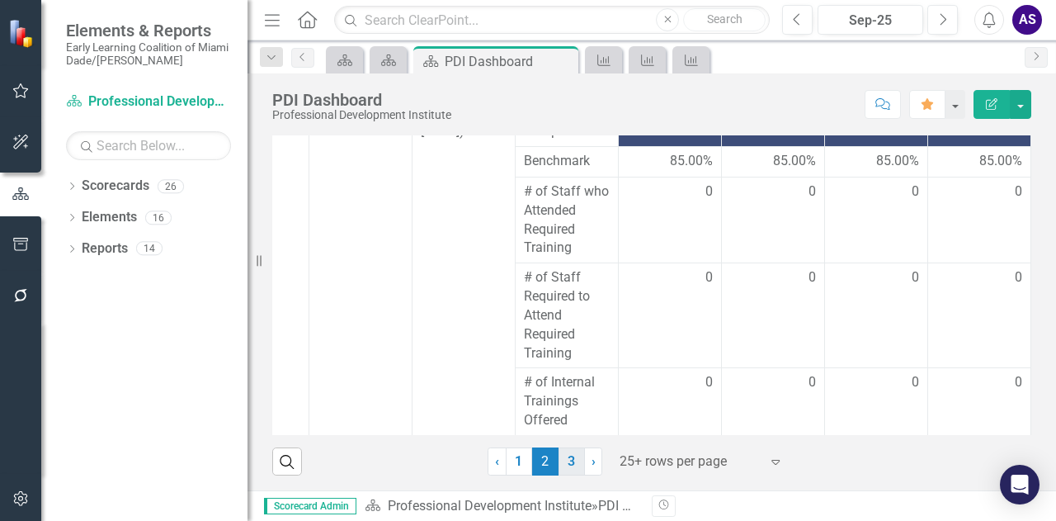
click at [564, 460] on link "3" at bounding box center [572, 461] width 26 height 28
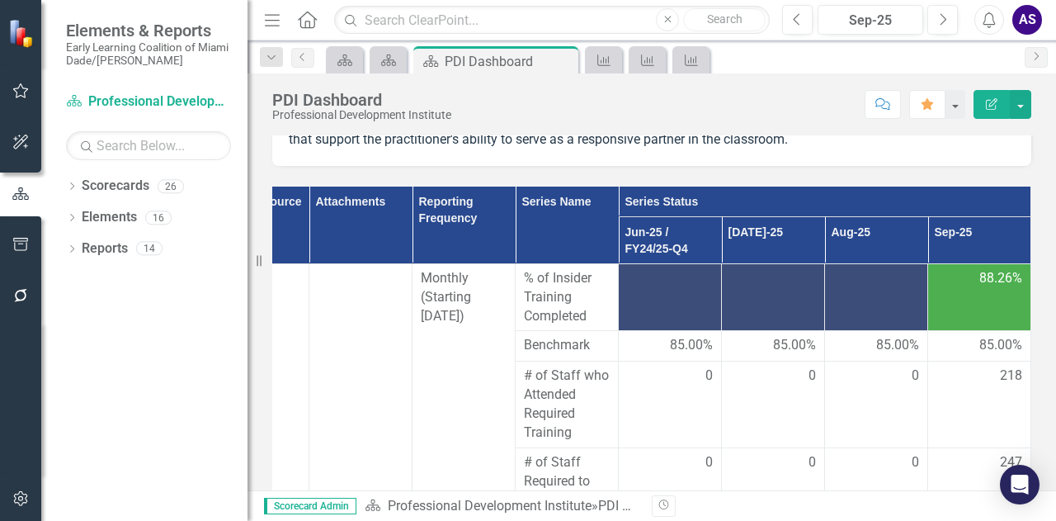
scroll to position [0, 0]
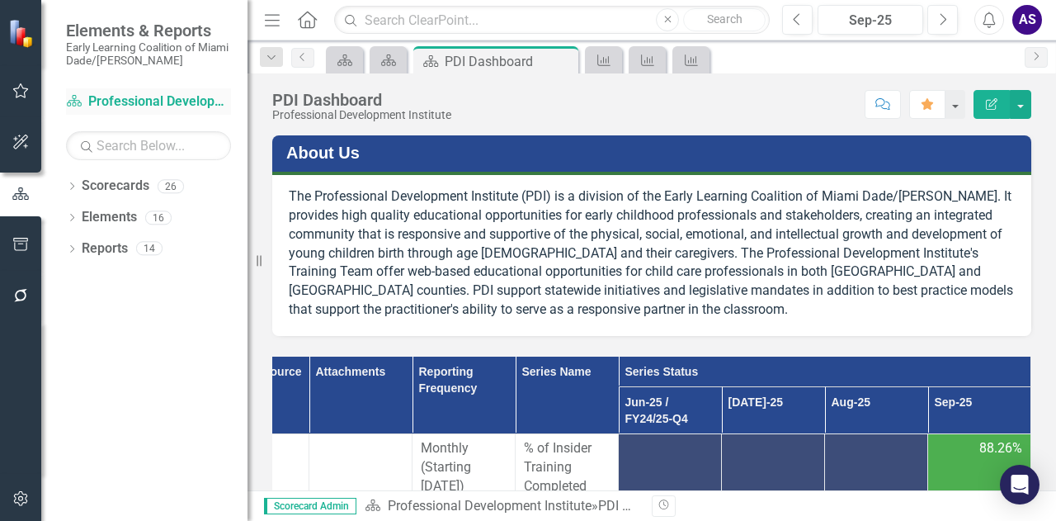
click at [130, 97] on link "Scorecard Professional Development Institute" at bounding box center [148, 101] width 165 height 19
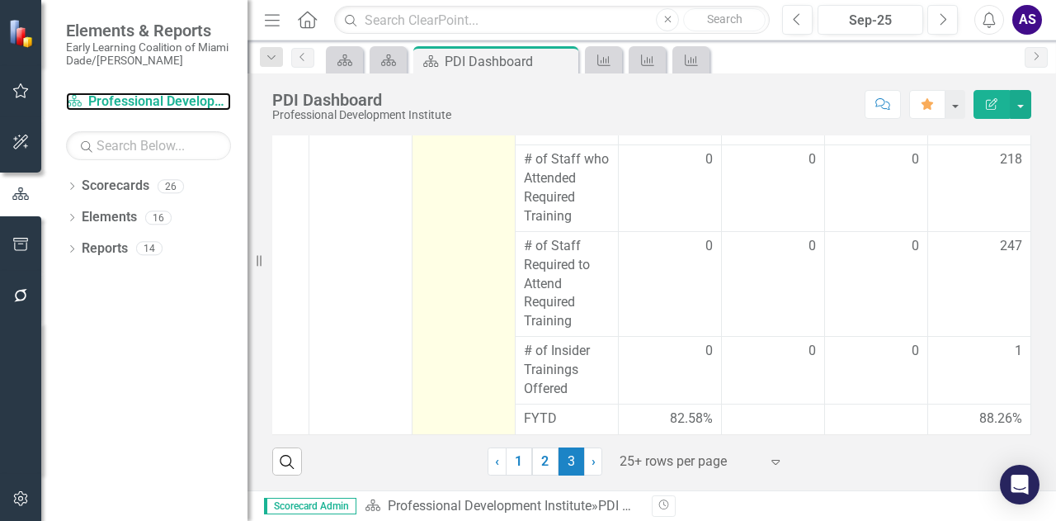
click at [413, 407] on td "Monthly (Starting [DATE])" at bounding box center [464, 240] width 103 height 387
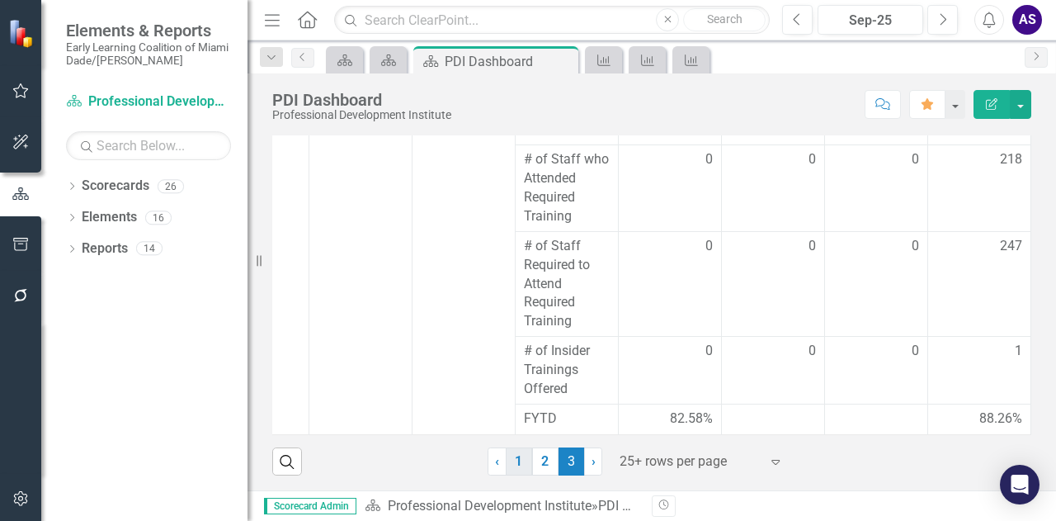
click at [516, 464] on link "1" at bounding box center [519, 461] width 26 height 28
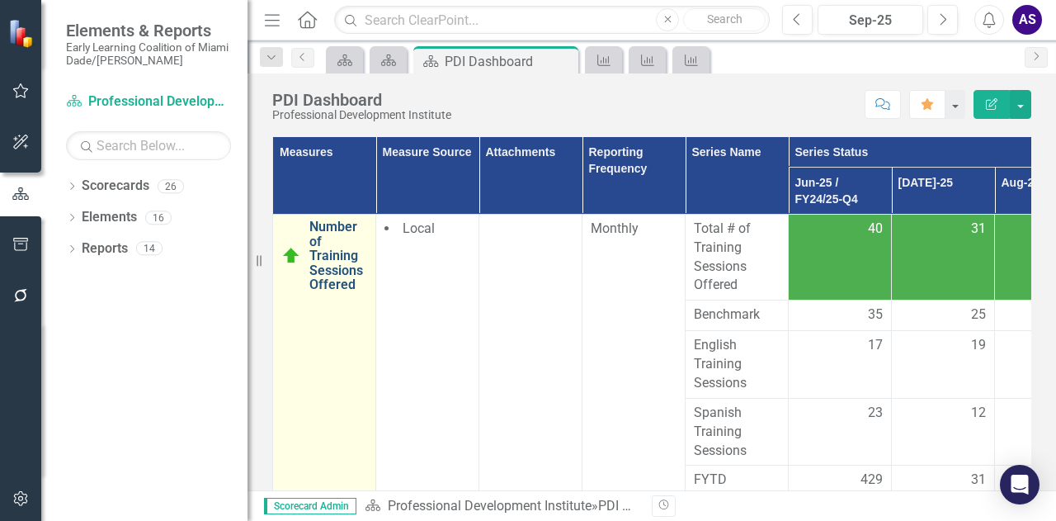
click at [328, 247] on link "Number of Training Sessions Offered" at bounding box center [338, 256] width 58 height 73
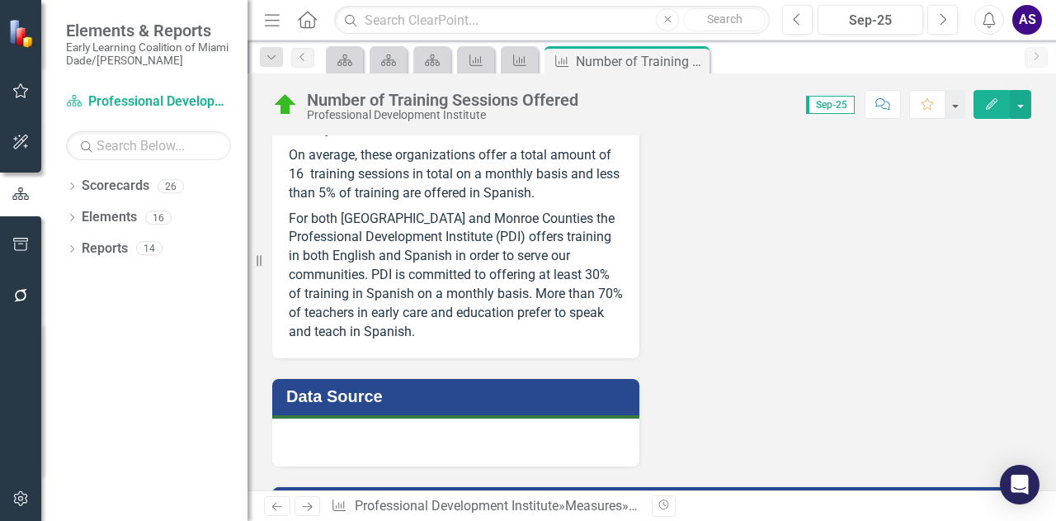
scroll to position [1112, 0]
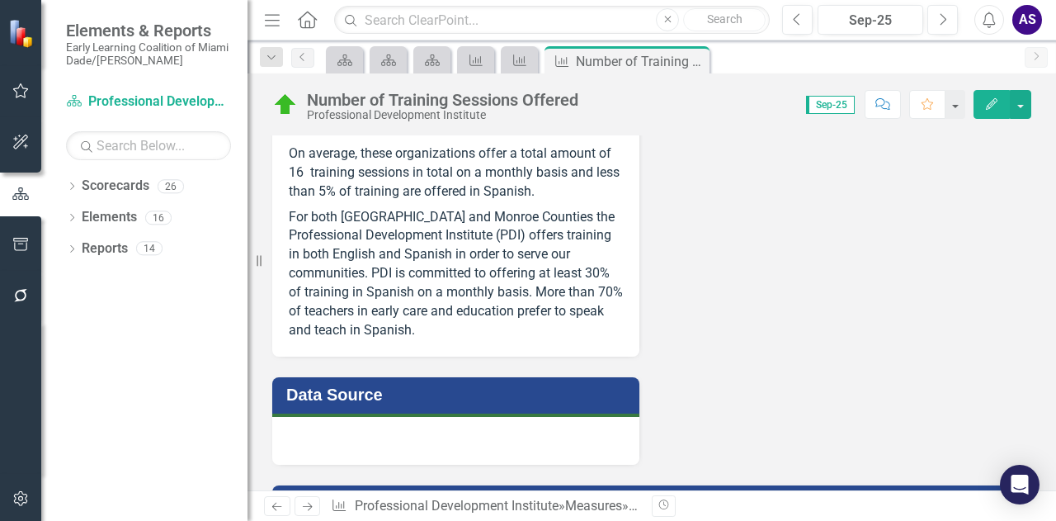
click at [541, 293] on p "For both [GEOGRAPHIC_DATA] and Monroe Counties the Professional Development Ins…" at bounding box center [456, 272] width 334 height 135
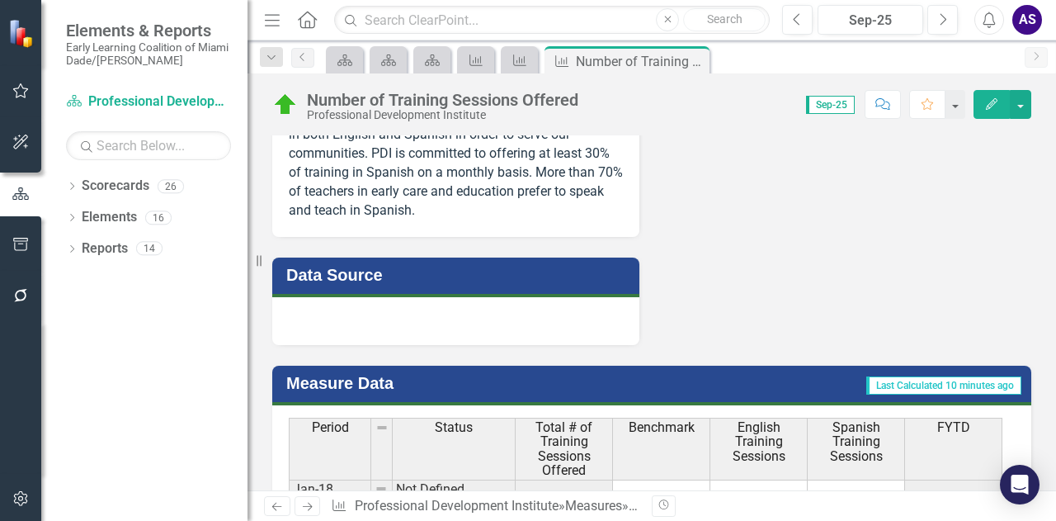
scroll to position [1231, 0]
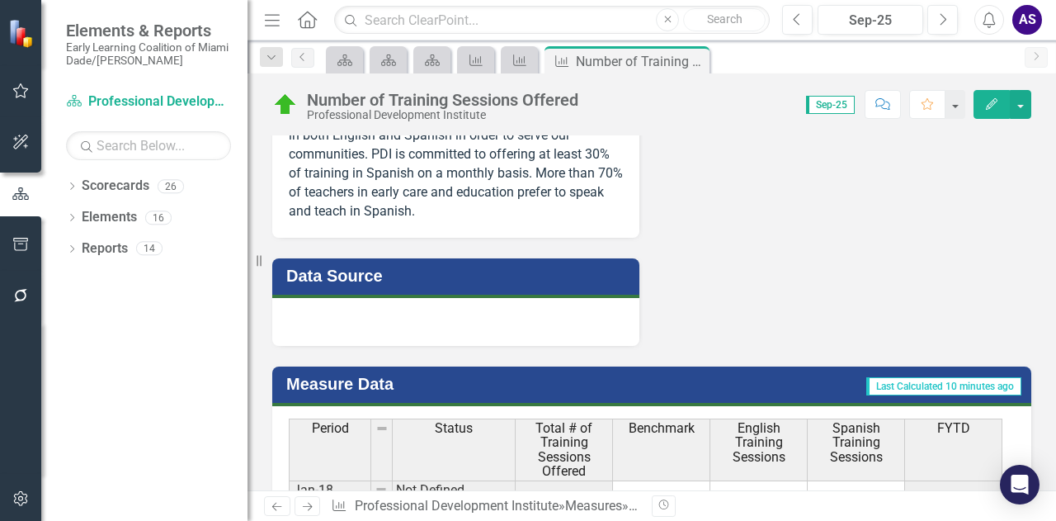
click at [281, 329] on div at bounding box center [455, 322] width 367 height 48
click at [295, 328] on div at bounding box center [455, 322] width 367 height 48
click at [333, 285] on h3 "Data Source" at bounding box center [458, 276] width 345 height 18
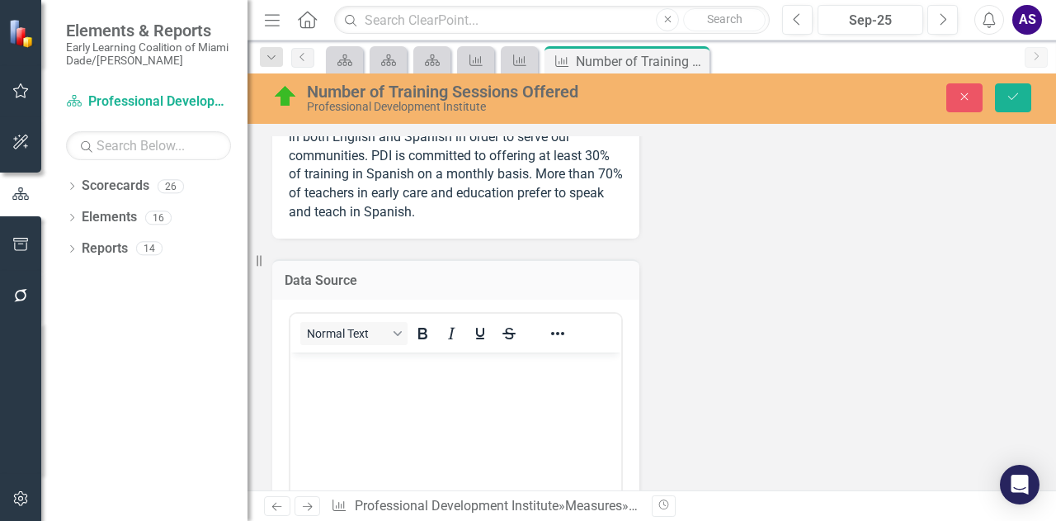
scroll to position [0, 0]
click at [318, 376] on body "Rich Text Area. Press ALT-0 for help." at bounding box center [455, 476] width 331 height 248
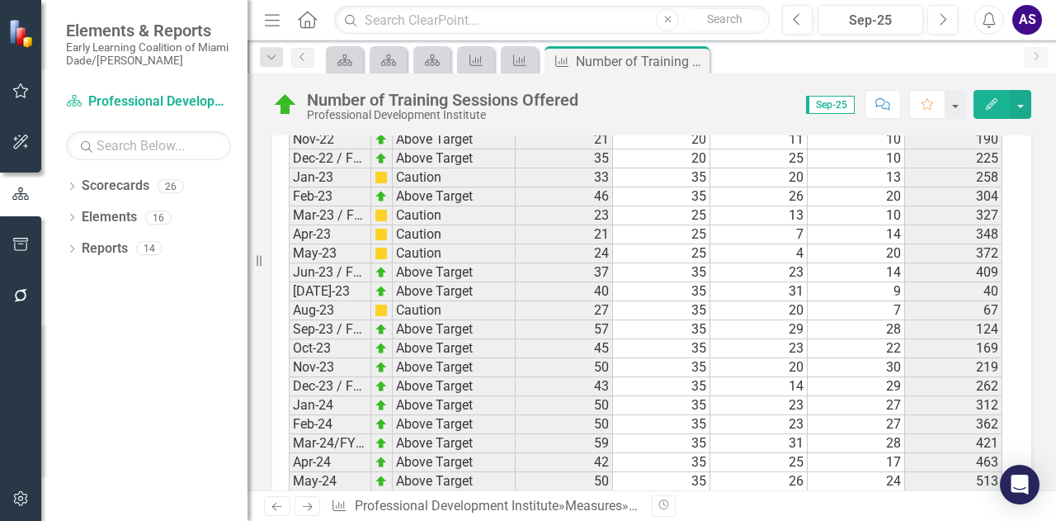
scroll to position [2723, 0]
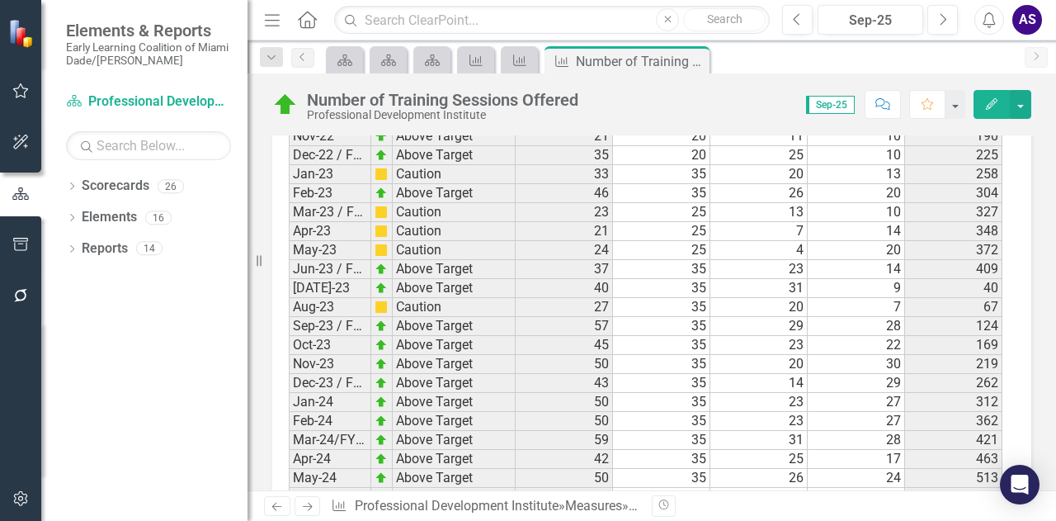
click at [1027, 23] on div "AS" at bounding box center [1028, 20] width 30 height 30
